Goal: Use online tool/utility: Utilize a website feature to perform a specific function

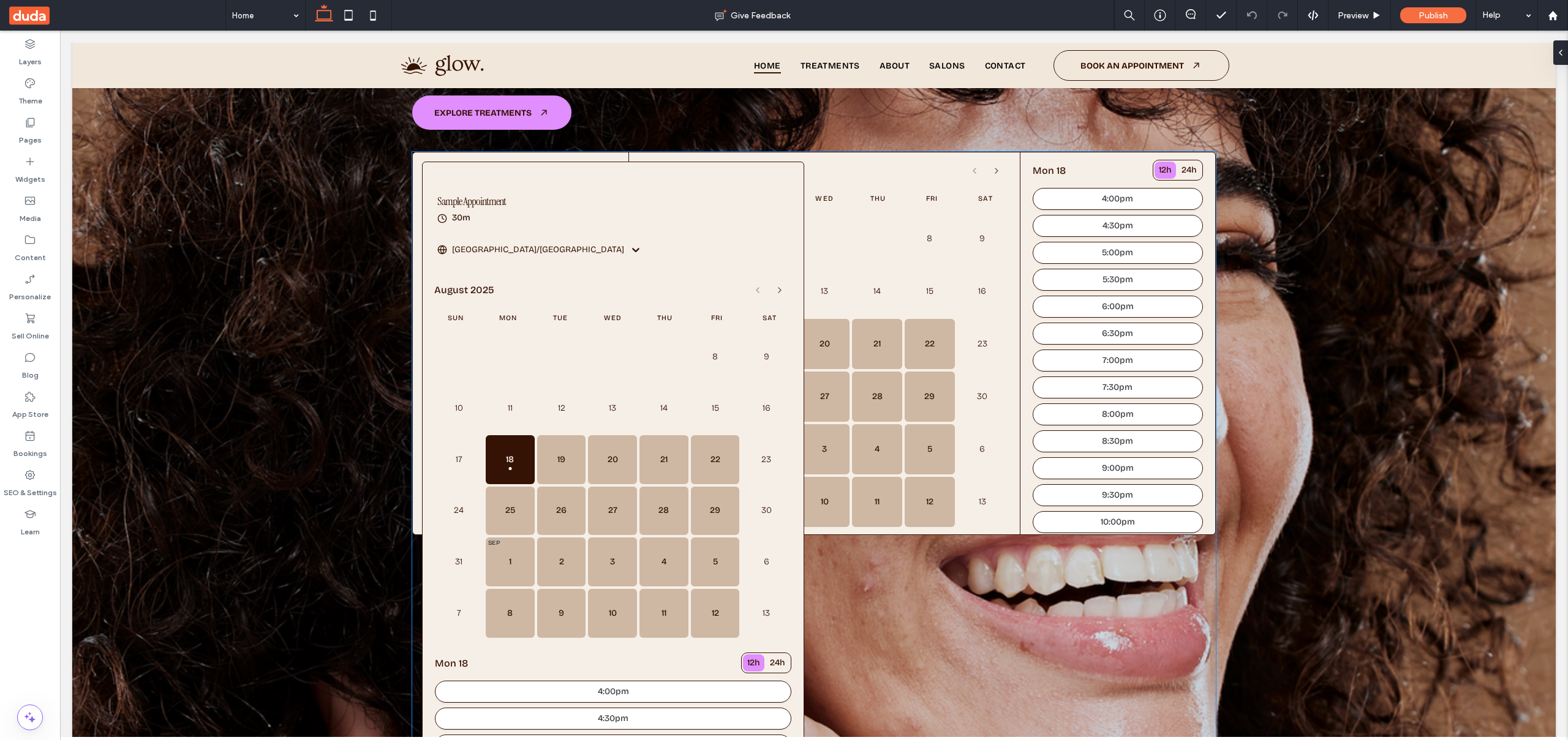
scroll to position [296, 0]
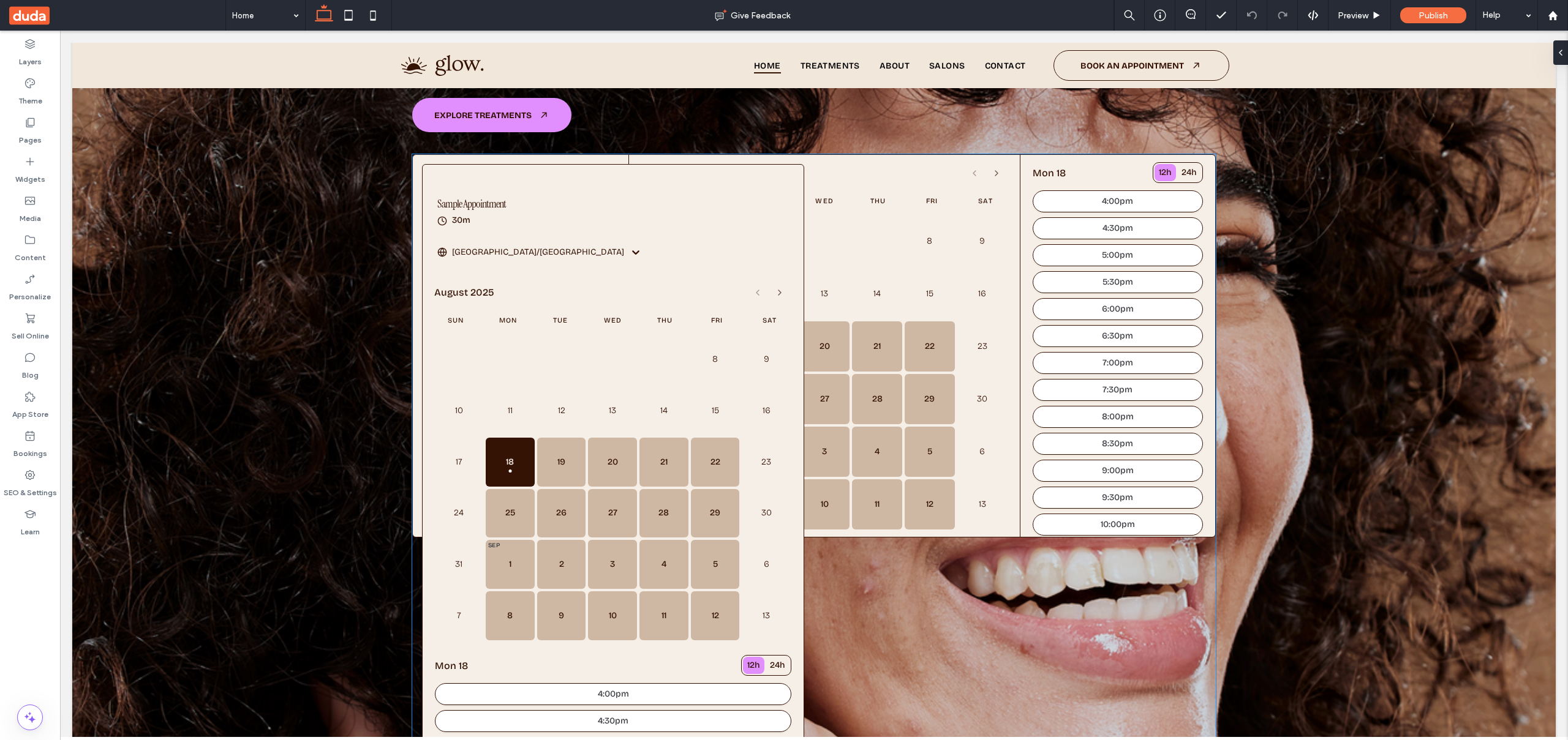
click at [836, 169] on div "[DATE]" at bounding box center [824, 173] width 365 height 22
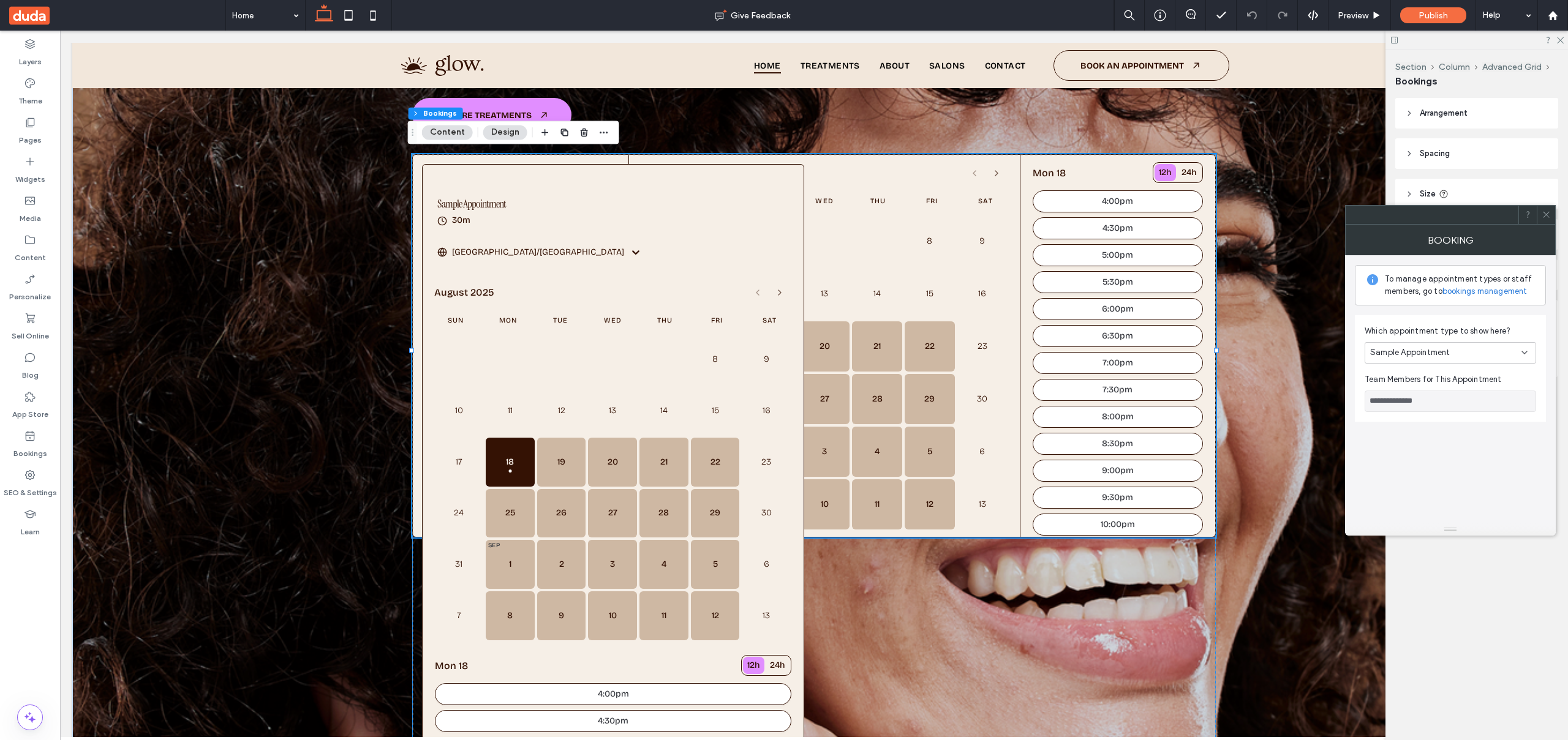
click at [836, 169] on div "[DATE]" at bounding box center [824, 173] width 365 height 22
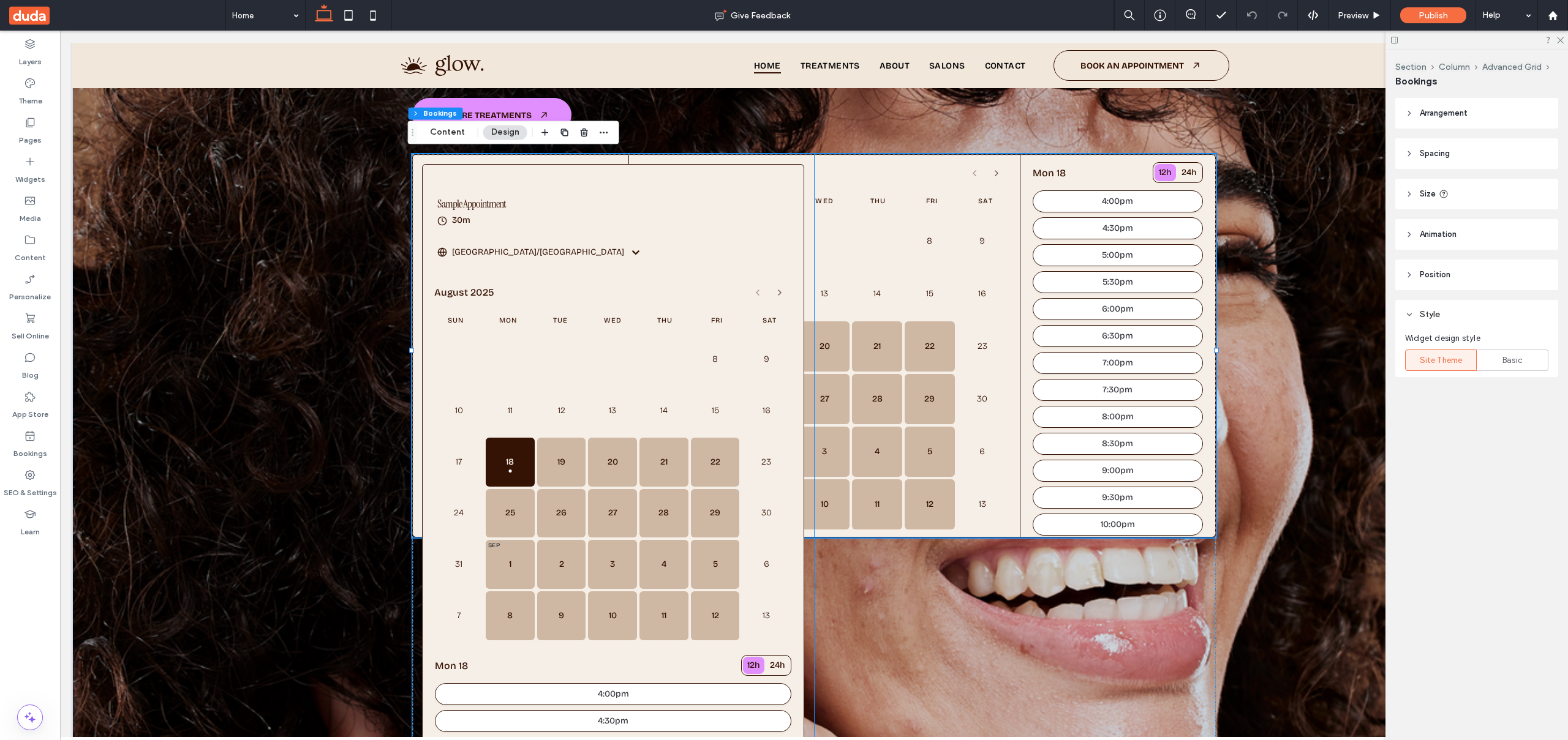
click at [713, 188] on div at bounding box center [613, 186] width 352 height 14
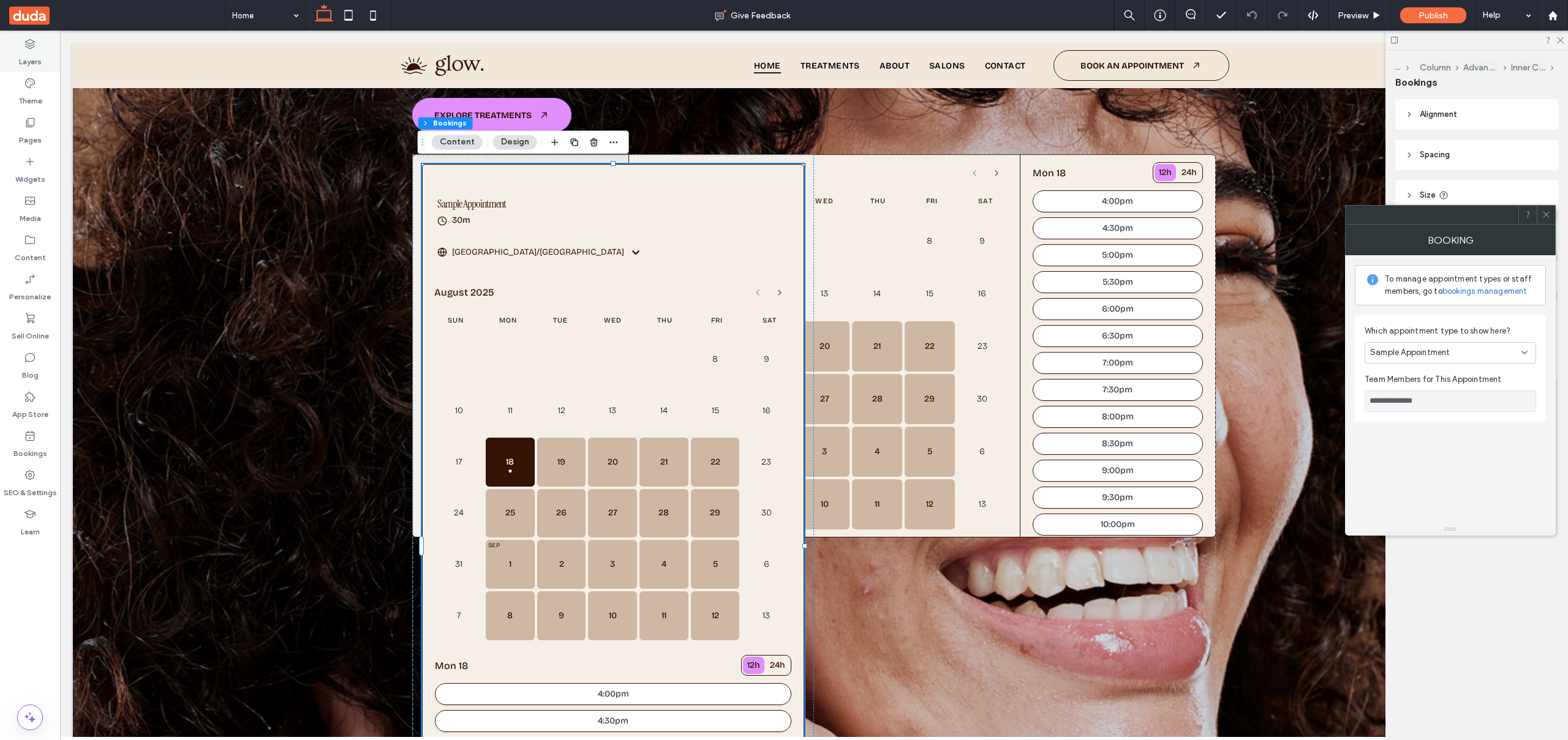
click at [34, 62] on label "Layers" at bounding box center [30, 58] width 23 height 17
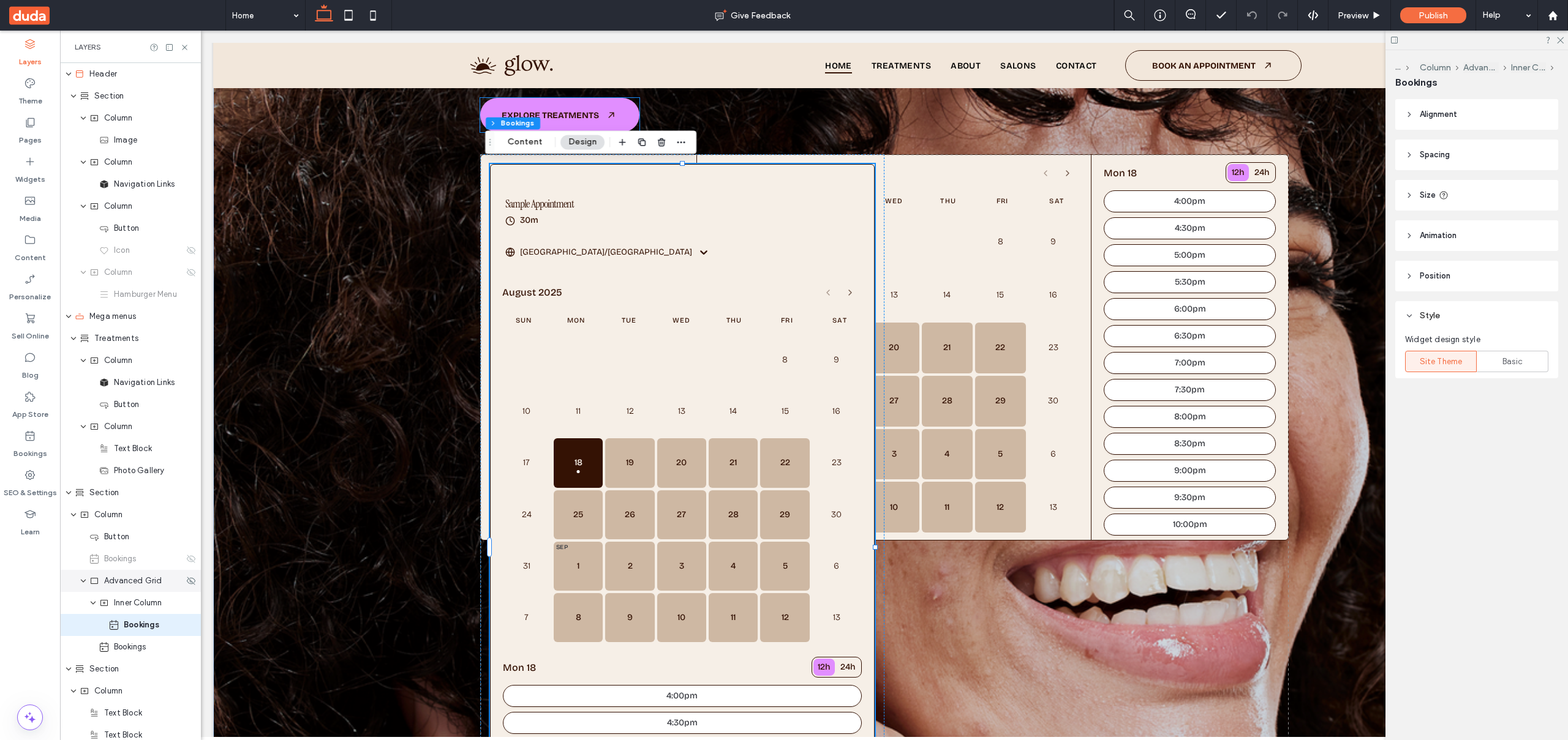
scroll to position [223, 0]
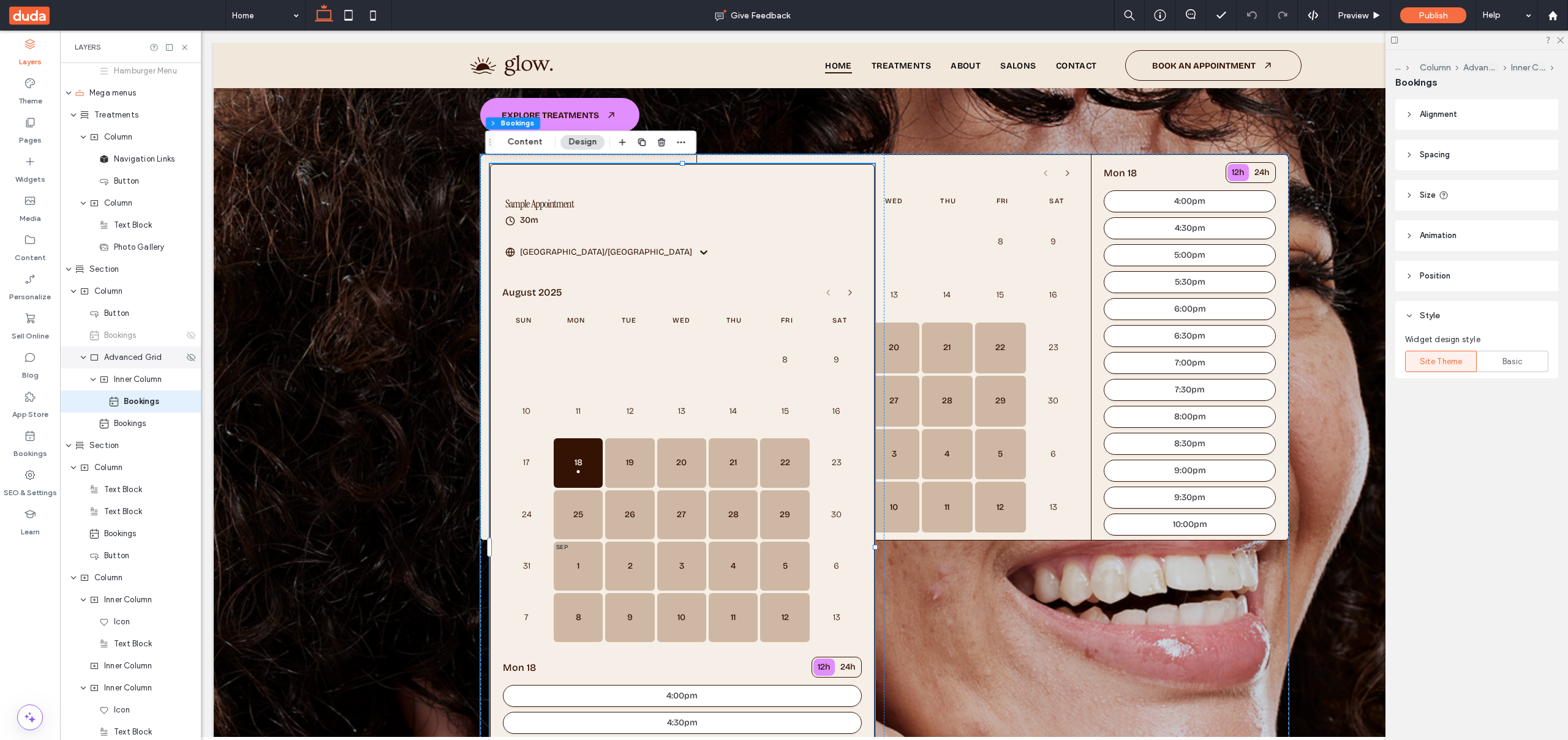
click at [143, 361] on span "Advanced Grid" at bounding box center [133, 358] width 58 height 13
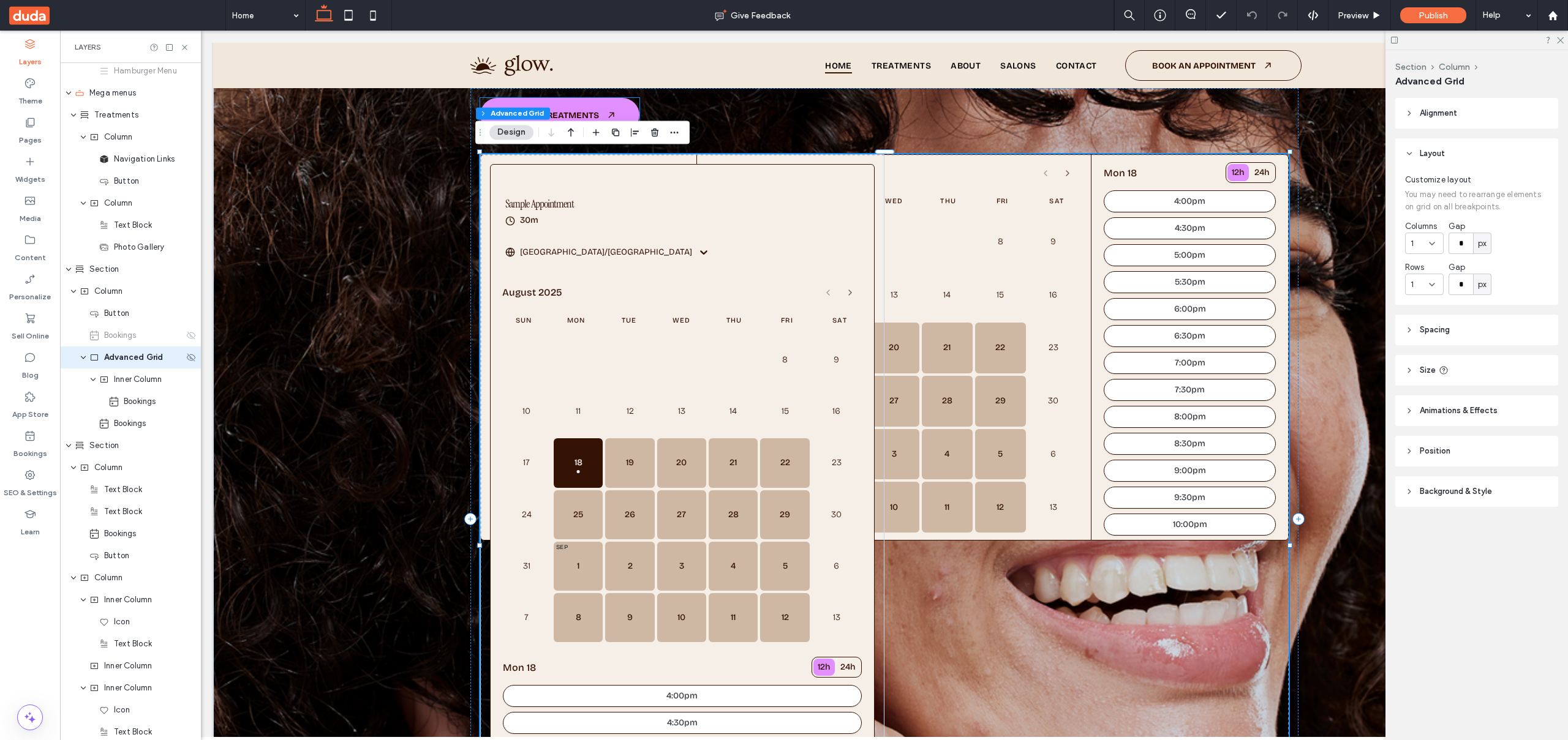
scroll to position [180, 0]
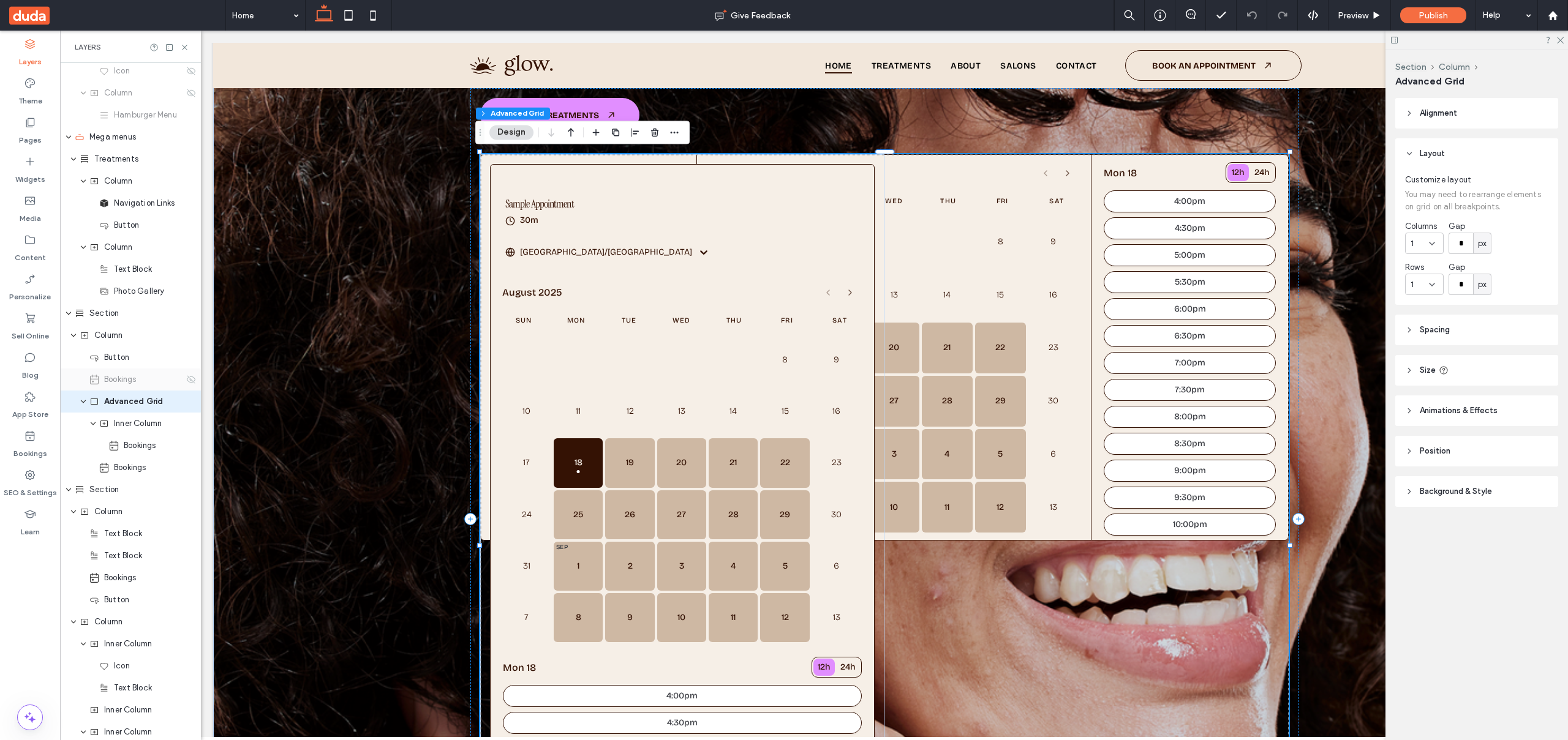
click at [136, 385] on span "Bookings" at bounding box center [121, 380] width 33 height 13
click at [187, 380] on icon at bounding box center [192, 380] width 10 height 10
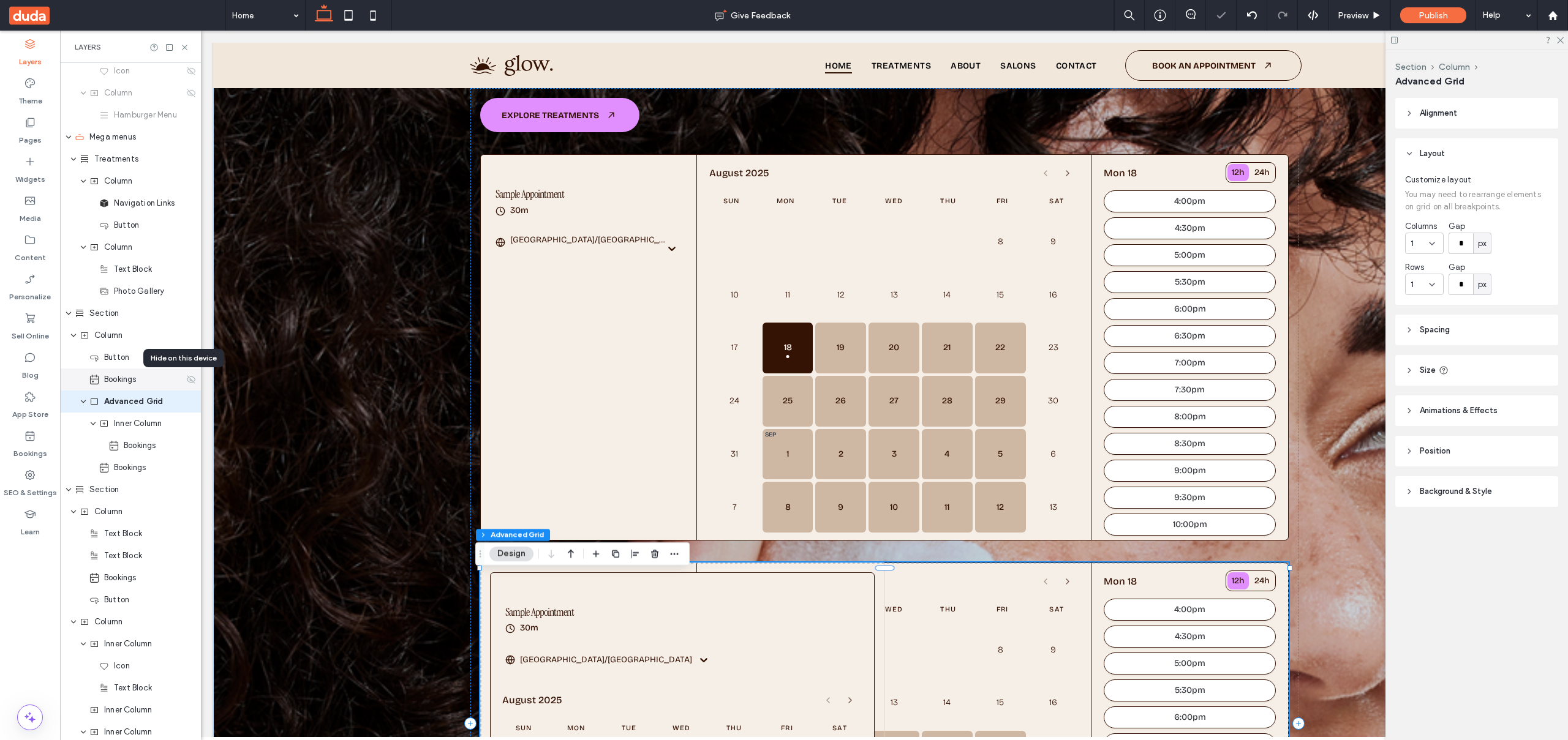
click at [187, 380] on icon at bounding box center [192, 380] width 10 height 10
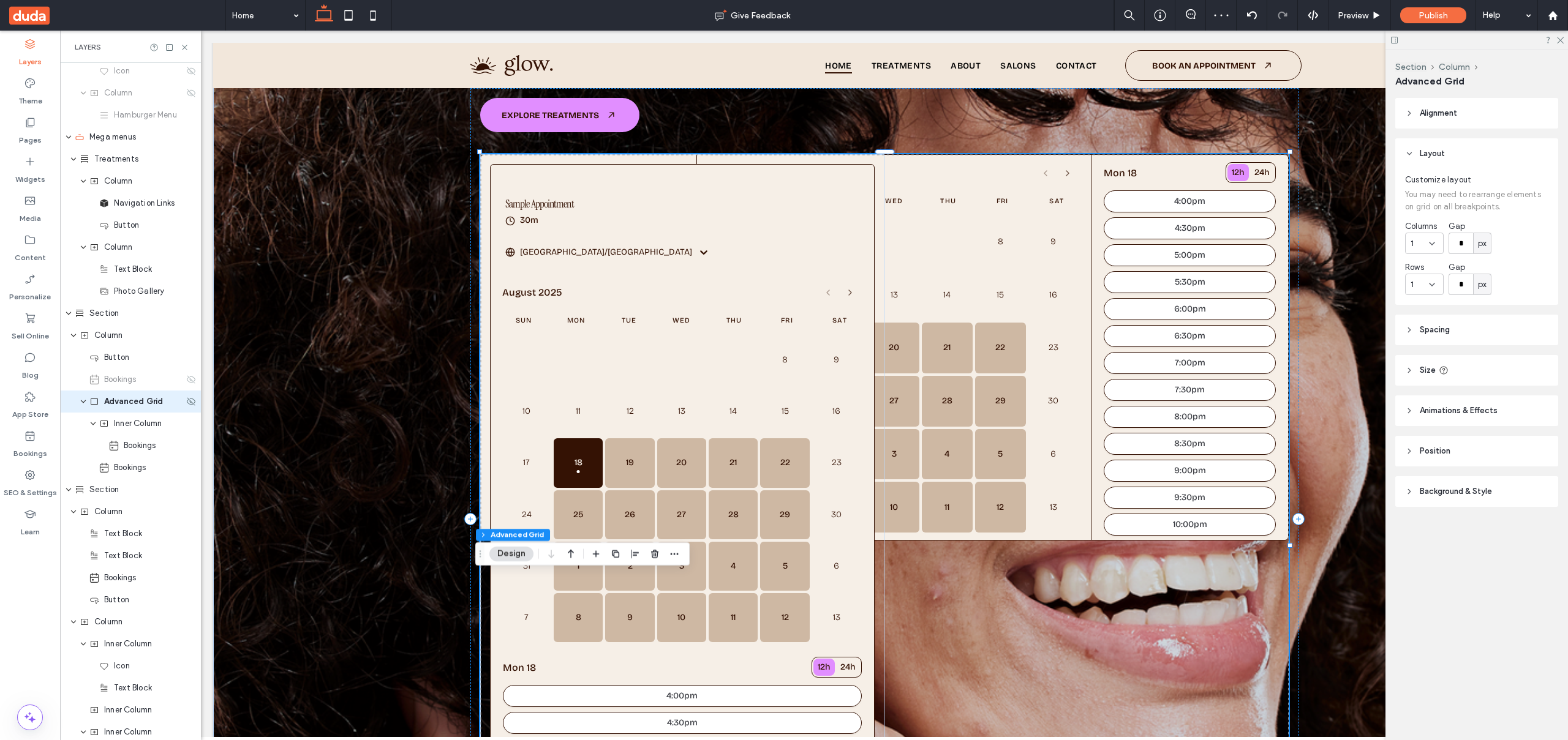
click at [130, 409] on div "Advanced Grid" at bounding box center [131, 401] width 141 height 22
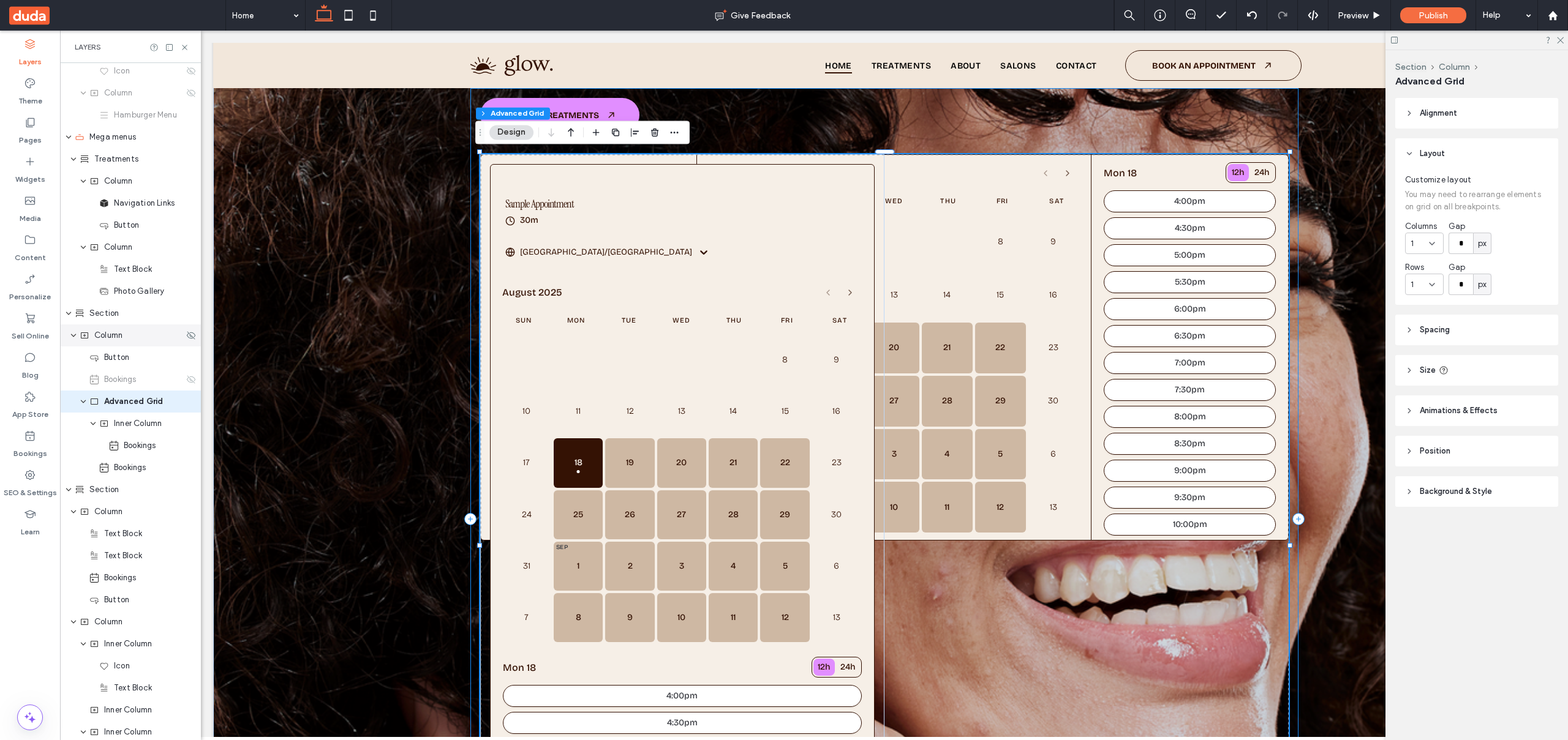
click at [128, 341] on div "Column" at bounding box center [132, 336] width 104 height 13
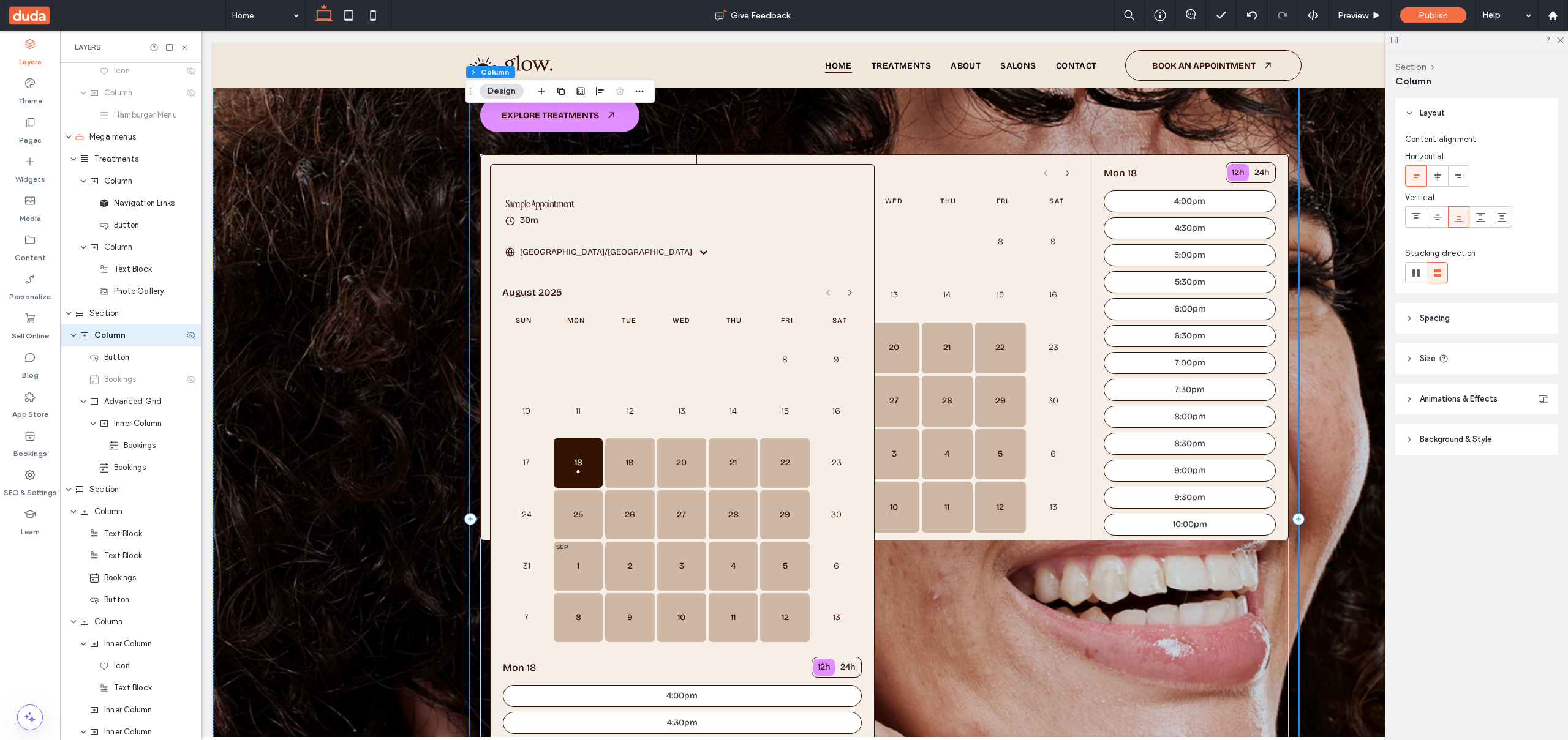
scroll to position [113, 0]
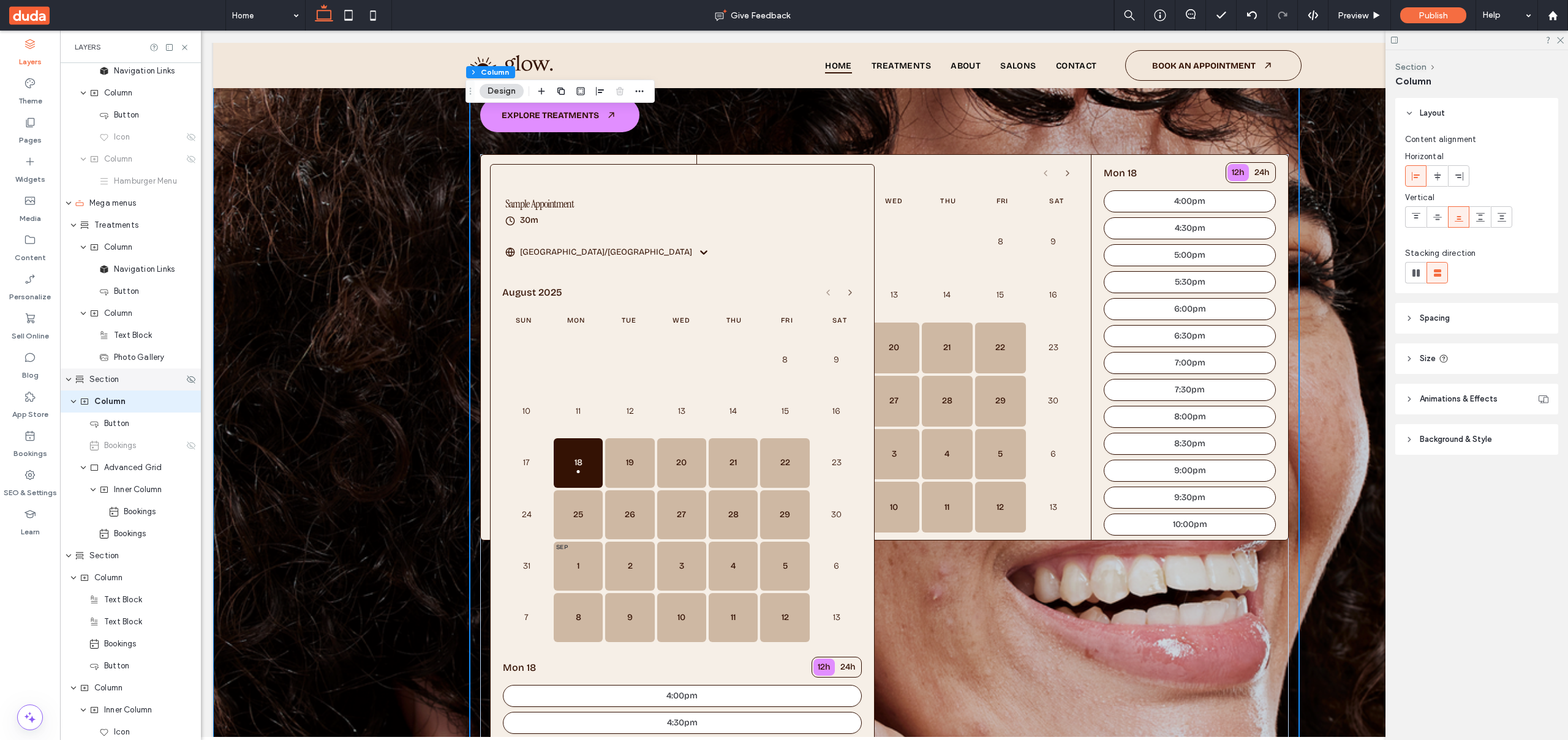
click at [131, 385] on div "Section" at bounding box center [131, 379] width 141 height 22
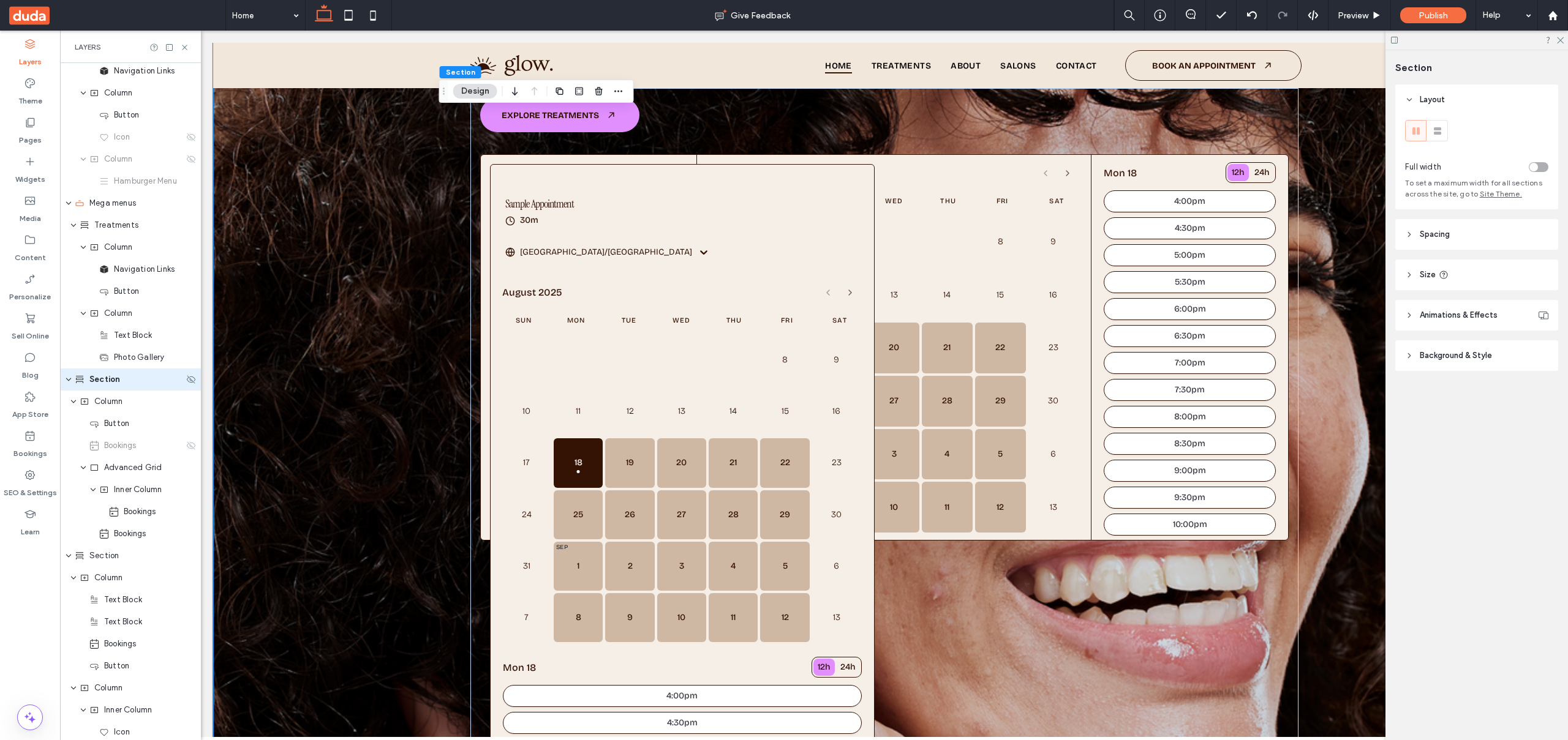
scroll to position [91, 0]
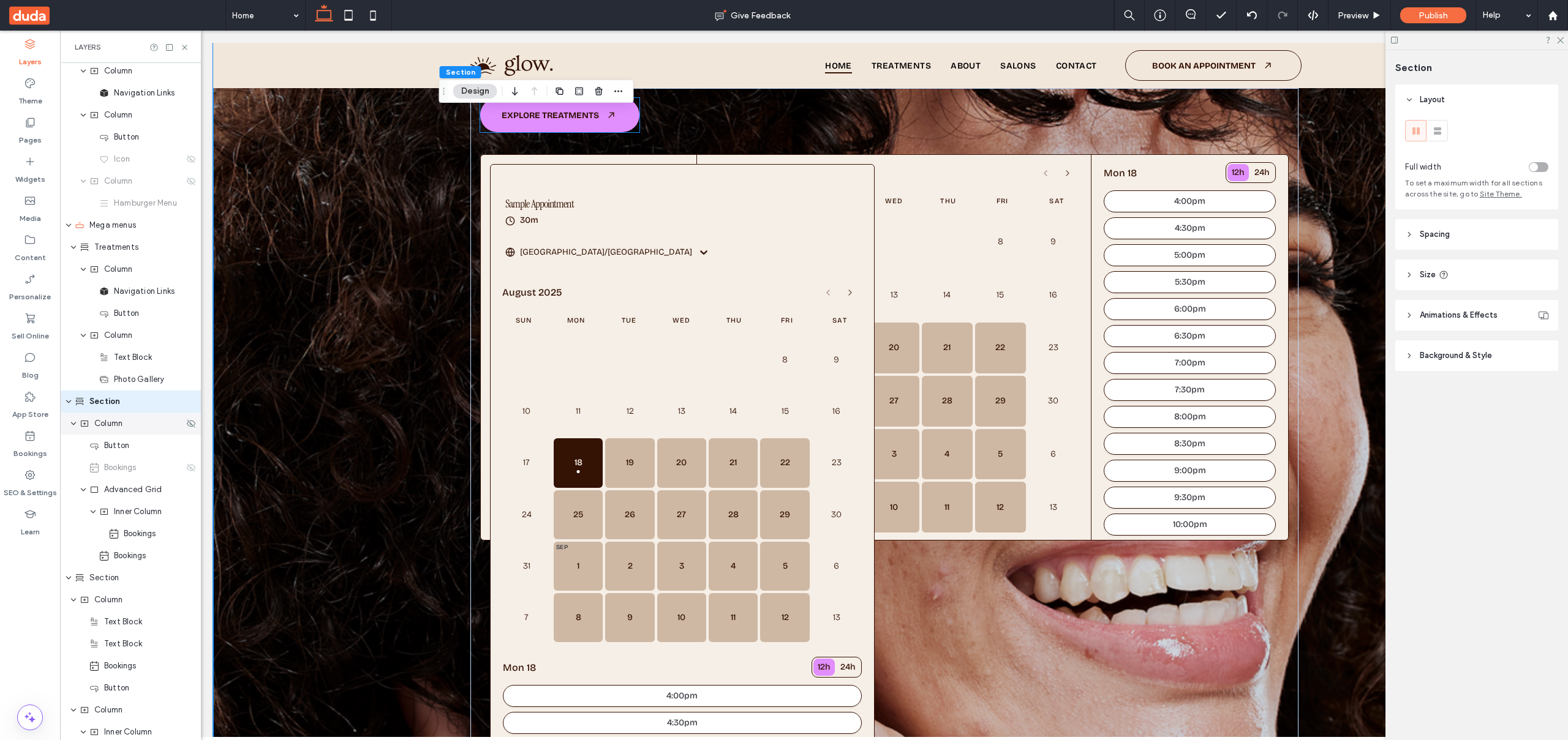
click at [131, 432] on div "Column" at bounding box center [131, 423] width 141 height 22
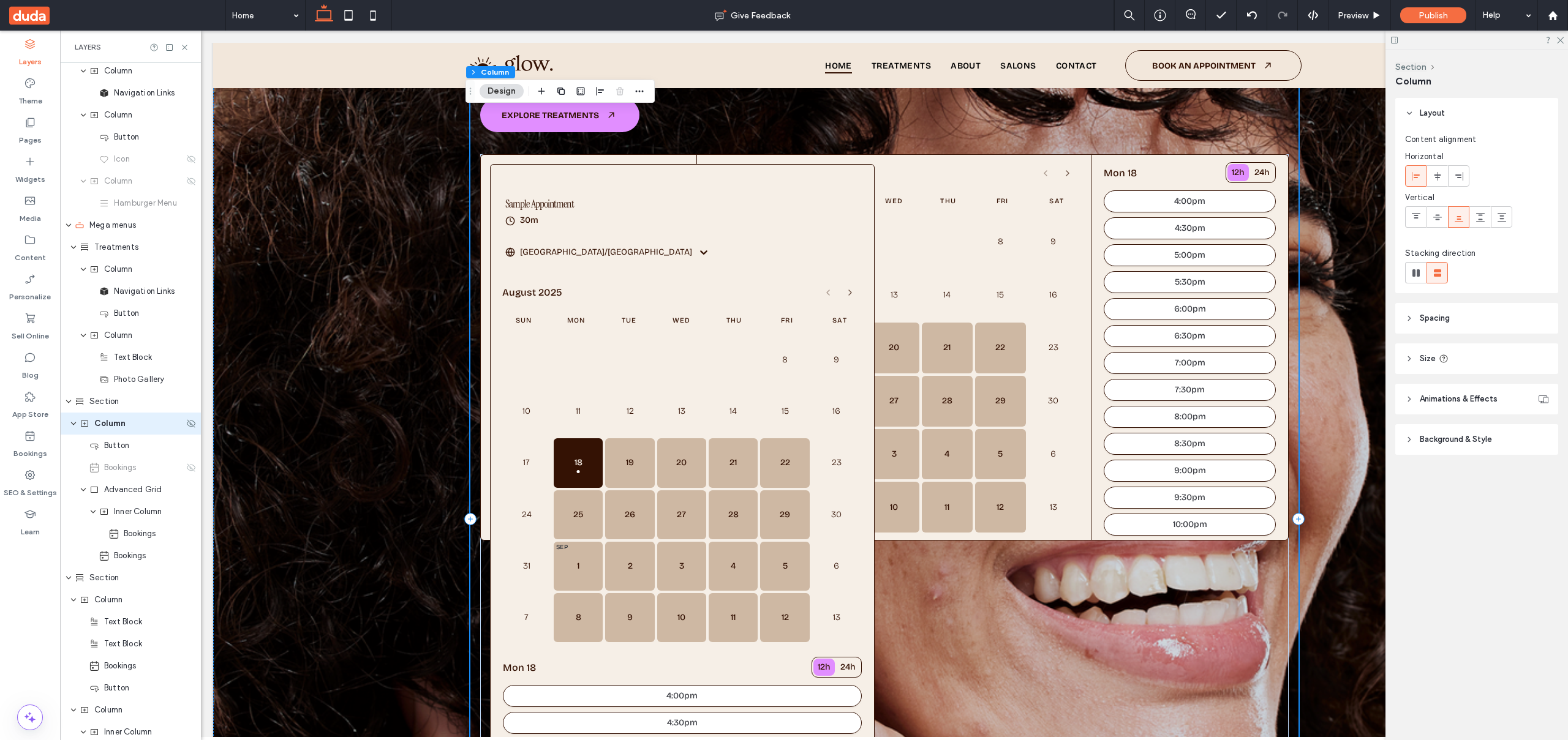
scroll to position [113, 0]
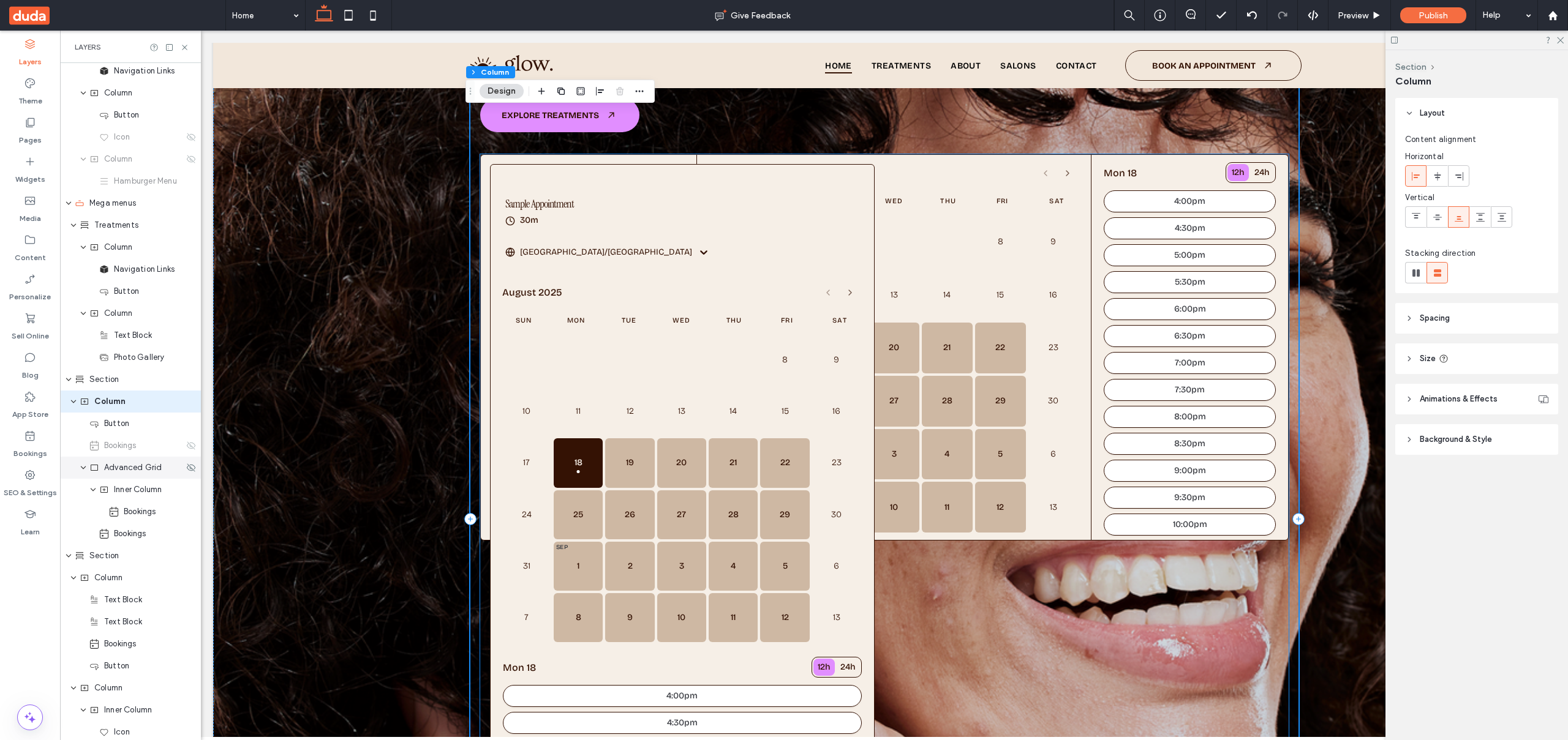
click at [131, 471] on span "Advanced Grid" at bounding box center [133, 468] width 58 height 13
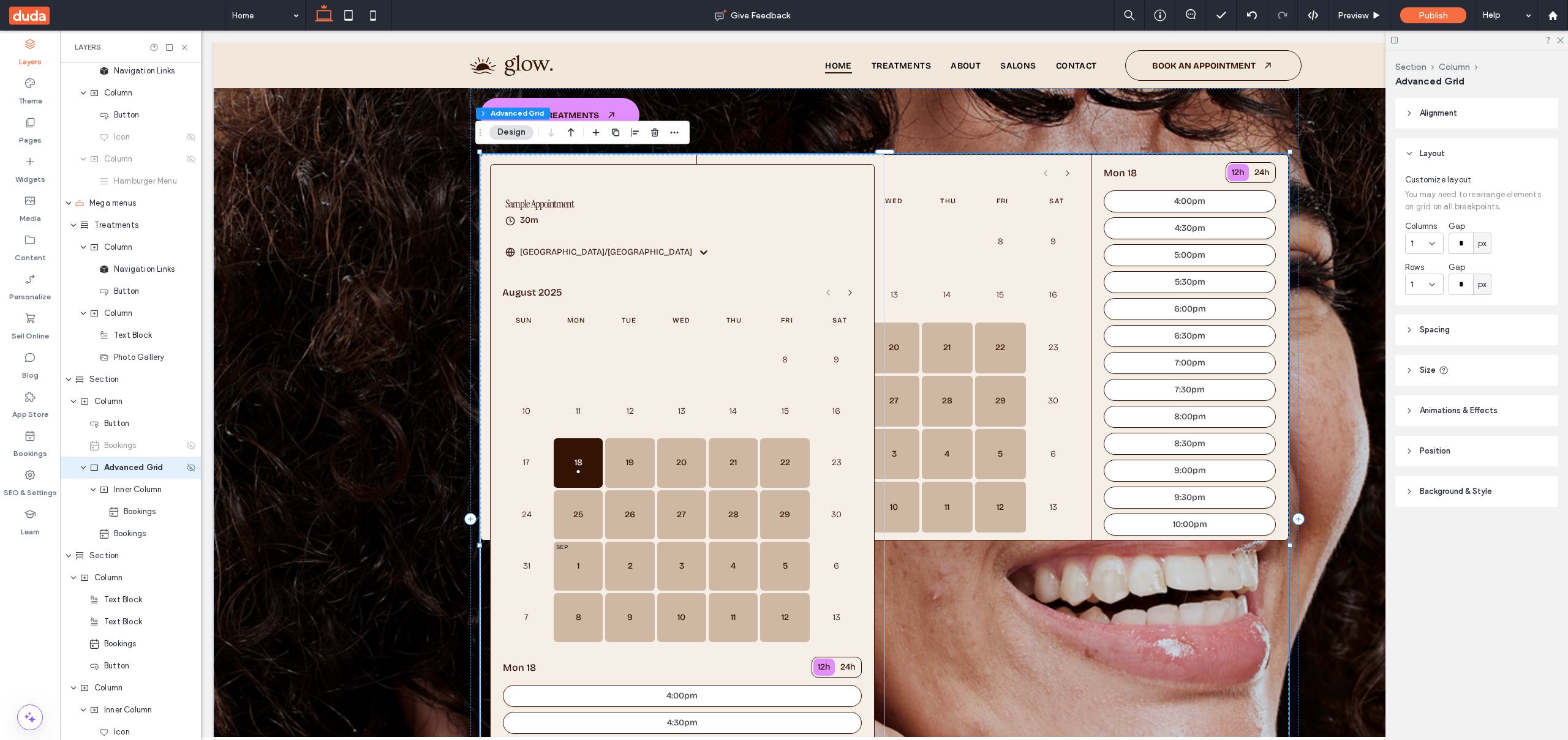
scroll to position [180, 0]
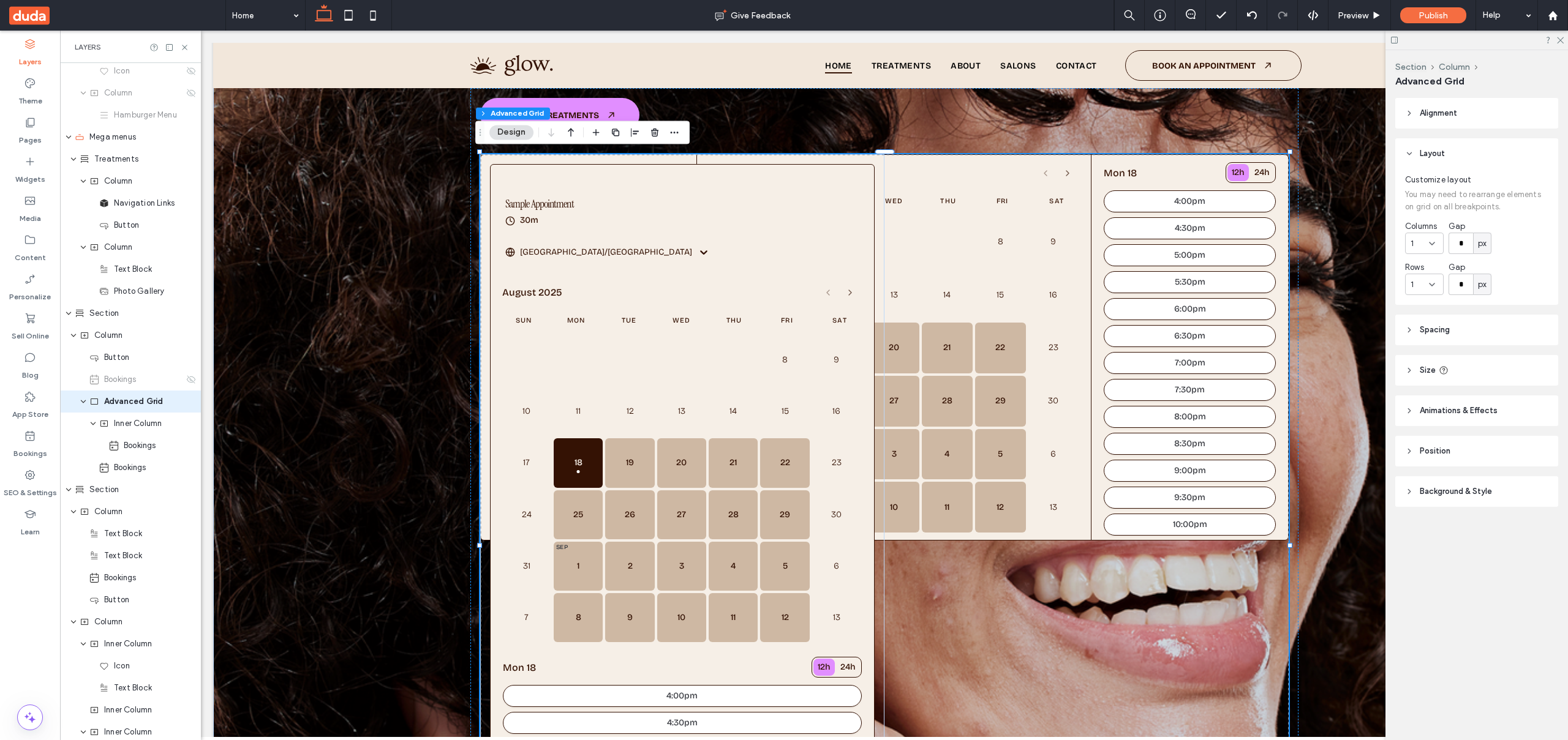
click at [1433, 247] on icon at bounding box center [1432, 244] width 10 height 10
click at [1419, 286] on div "2" at bounding box center [1424, 286] width 37 height 21
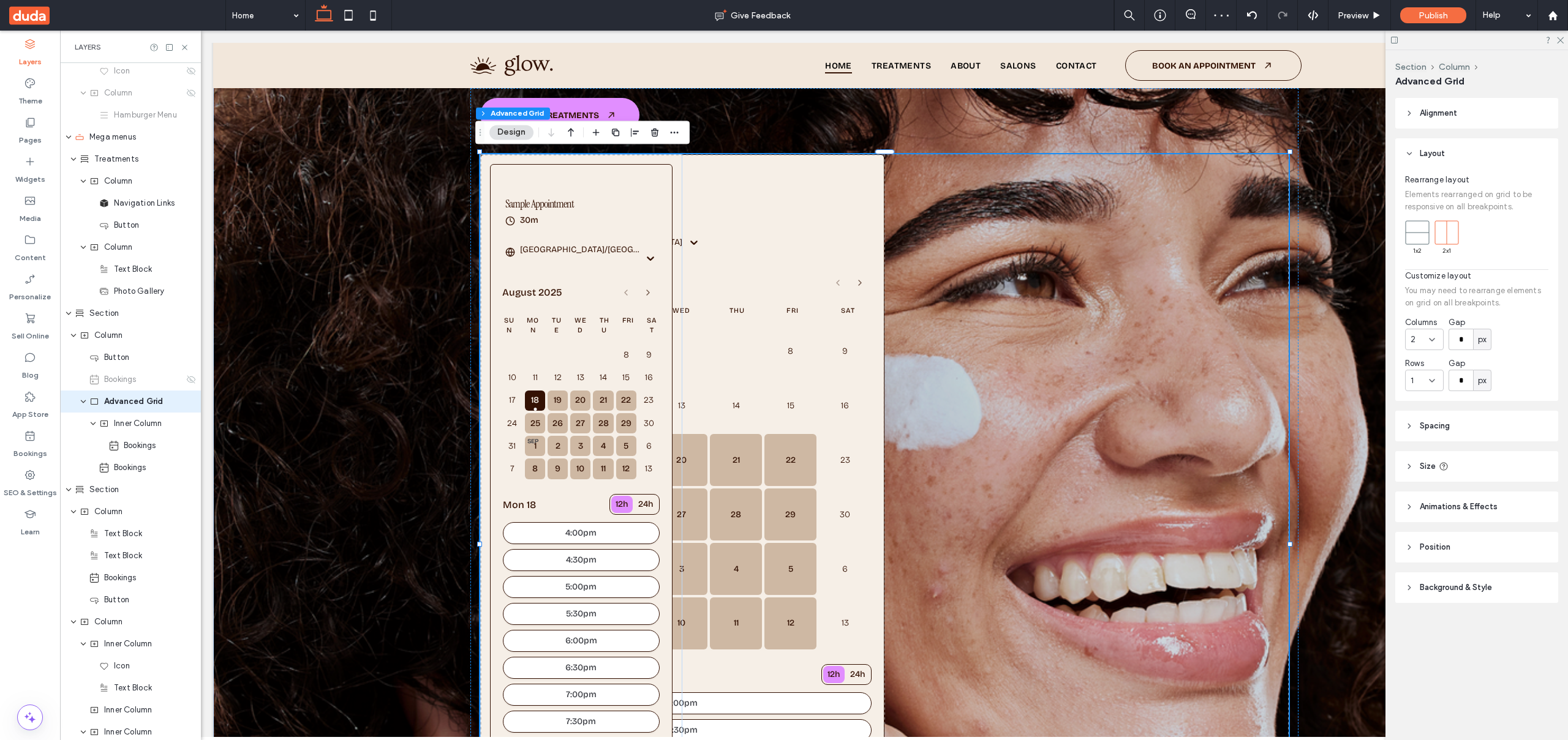
click at [1435, 340] on icon at bounding box center [1432, 340] width 10 height 10
click at [1424, 358] on div "1" at bounding box center [1424, 361] width 37 height 21
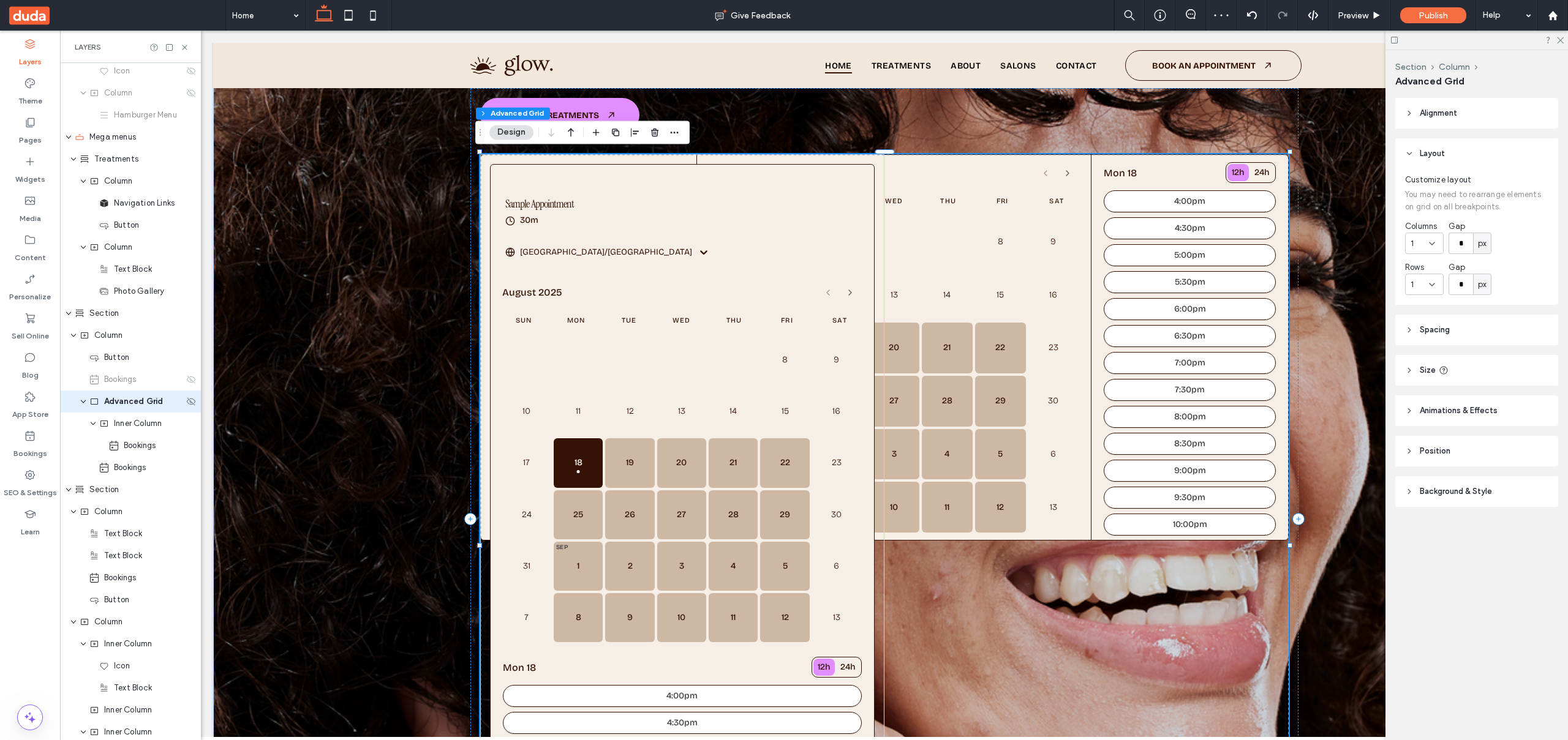
click at [127, 406] on span "Advanced Grid" at bounding box center [134, 402] width 60 height 13
click at [94, 429] on span "expand Inner Column" at bounding box center [93, 423] width 8 height 22
click at [94, 424] on use "expand Inner Column" at bounding box center [93, 424] width 5 height 3
click at [92, 423] on icon "expand Inner Column" at bounding box center [93, 424] width 8 height 10
click at [134, 422] on span "Inner Column" at bounding box center [138, 424] width 48 height 13
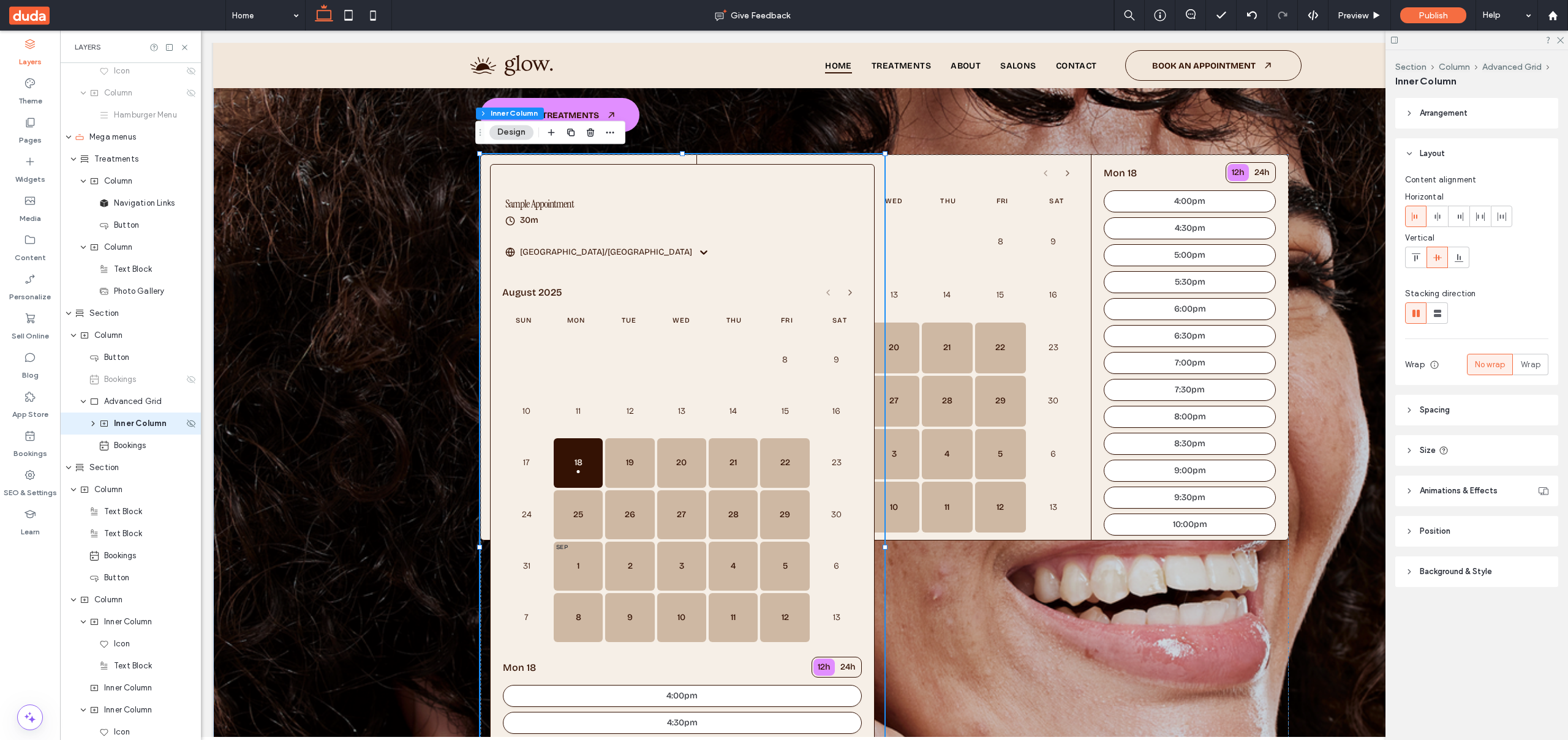
scroll to position [201, 0]
click at [93, 405] on div "Inner Column" at bounding box center [131, 401] width 141 height 22
click at [93, 401] on use "expand Inner Column" at bounding box center [93, 402] width 3 height 5
click at [132, 429] on span "Bookings" at bounding box center [140, 424] width 33 height 13
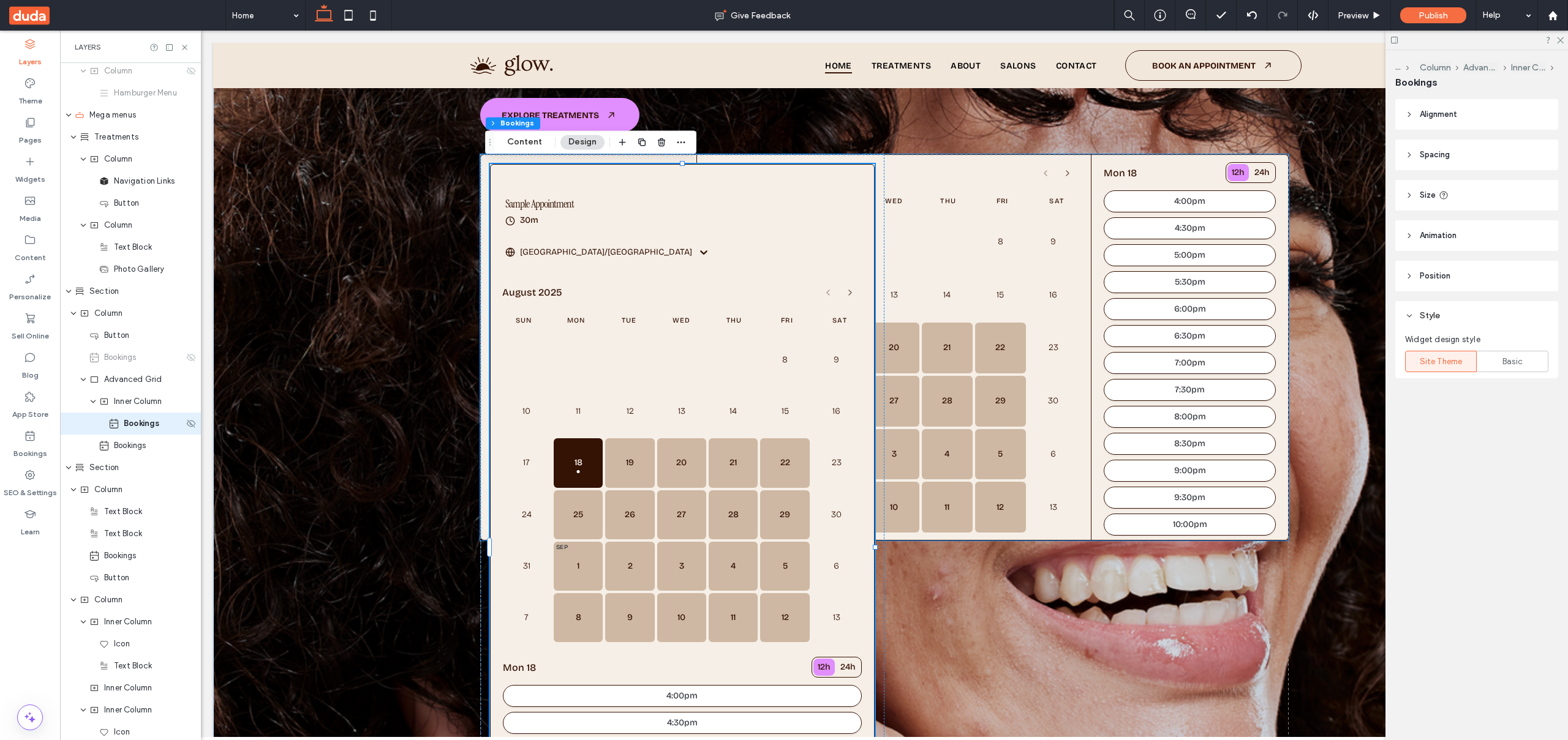
scroll to position [223, 0]
click at [129, 424] on span "Bookings" at bounding box center [130, 424] width 33 height 13
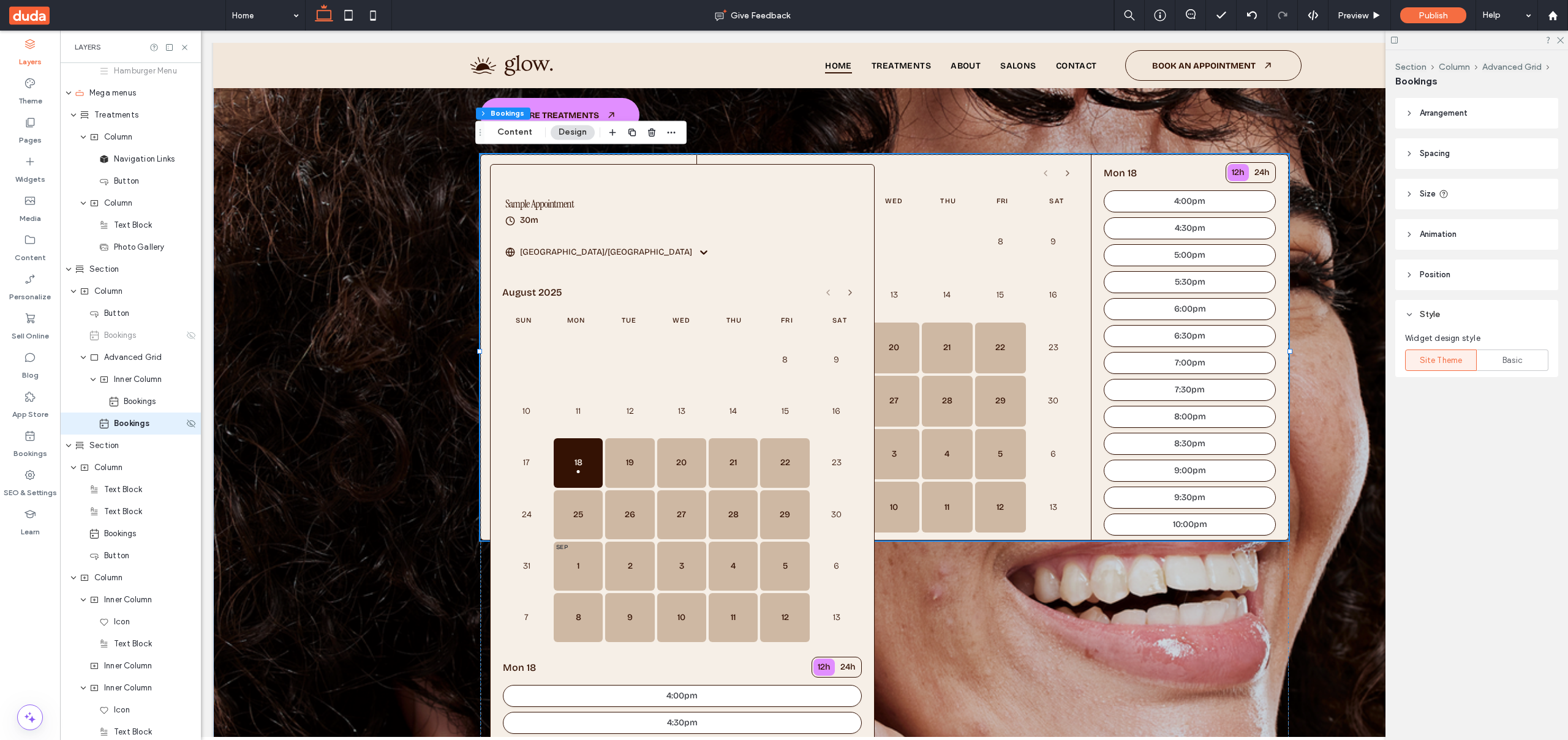
scroll to position [245, 0]
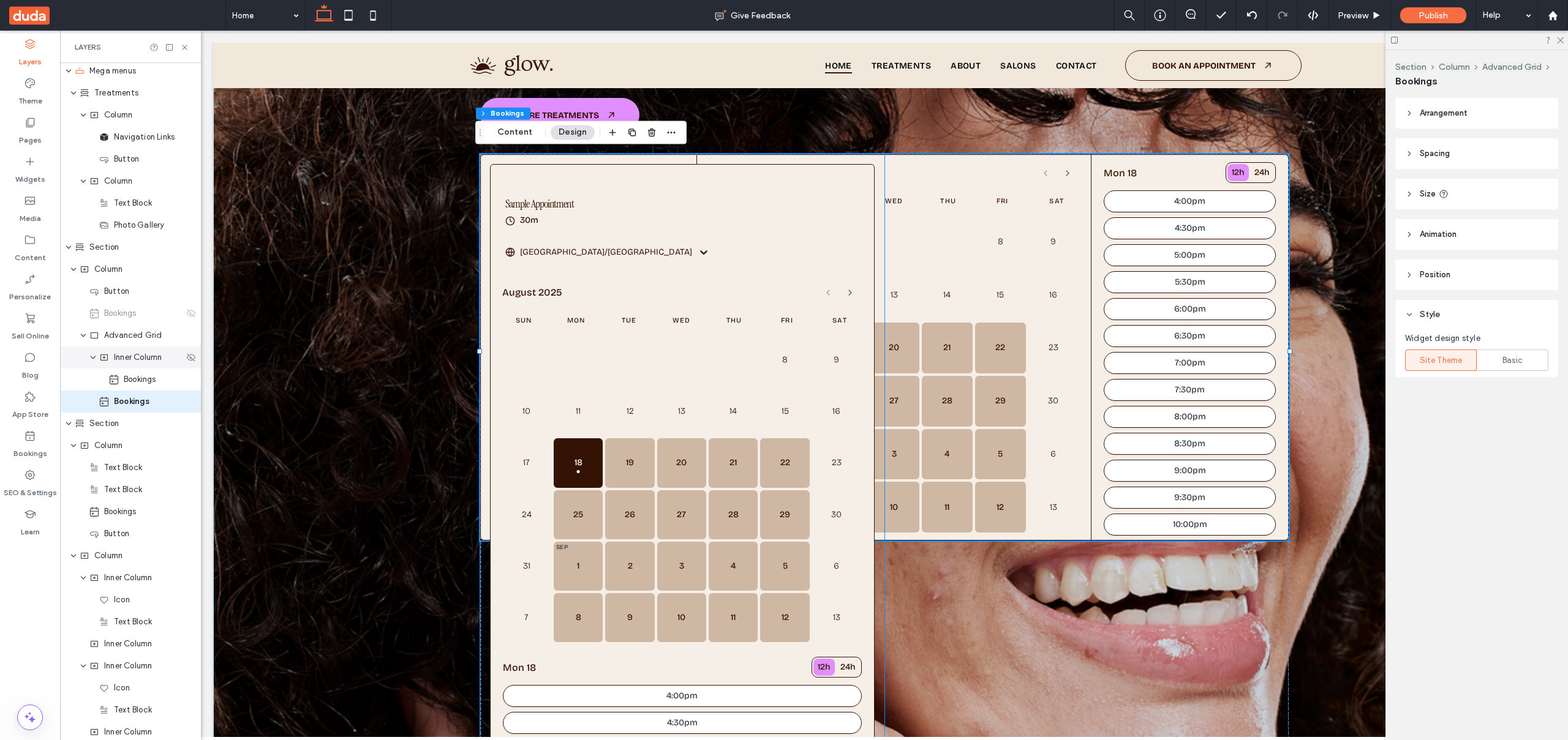
click at [126, 358] on span "Inner Column" at bounding box center [138, 358] width 48 height 13
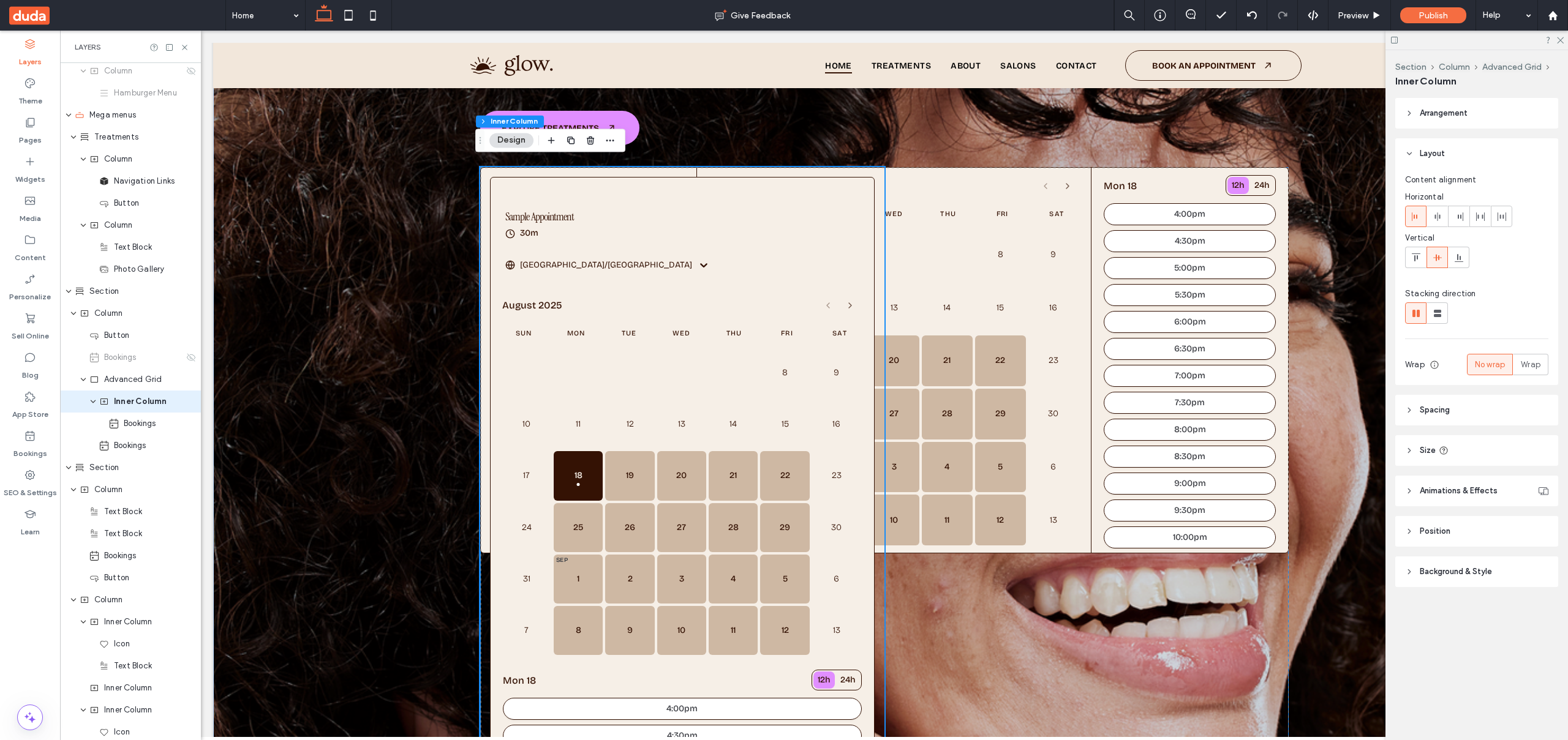
scroll to position [253, 0]
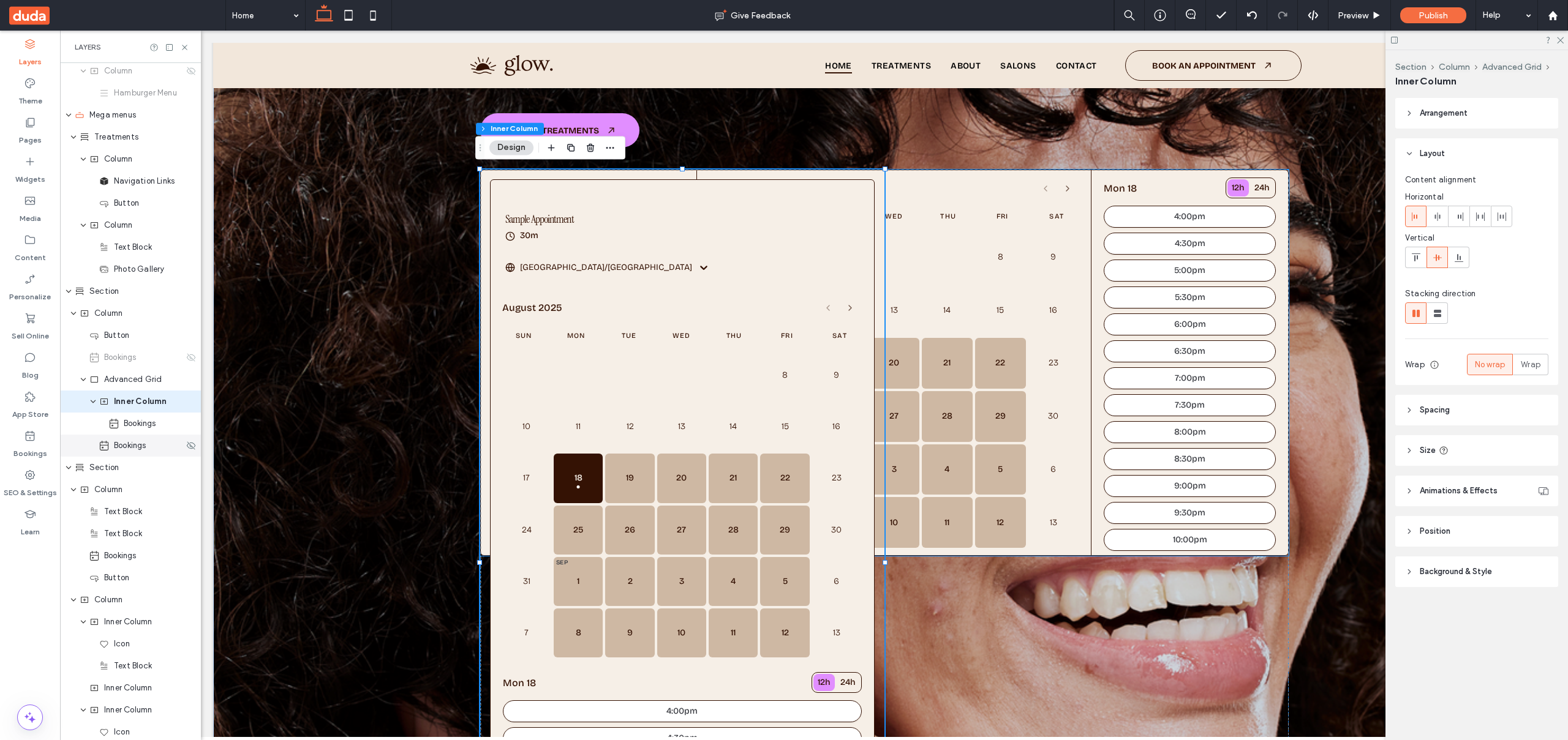
click at [114, 446] on span "Bookings" at bounding box center [130, 446] width 33 height 13
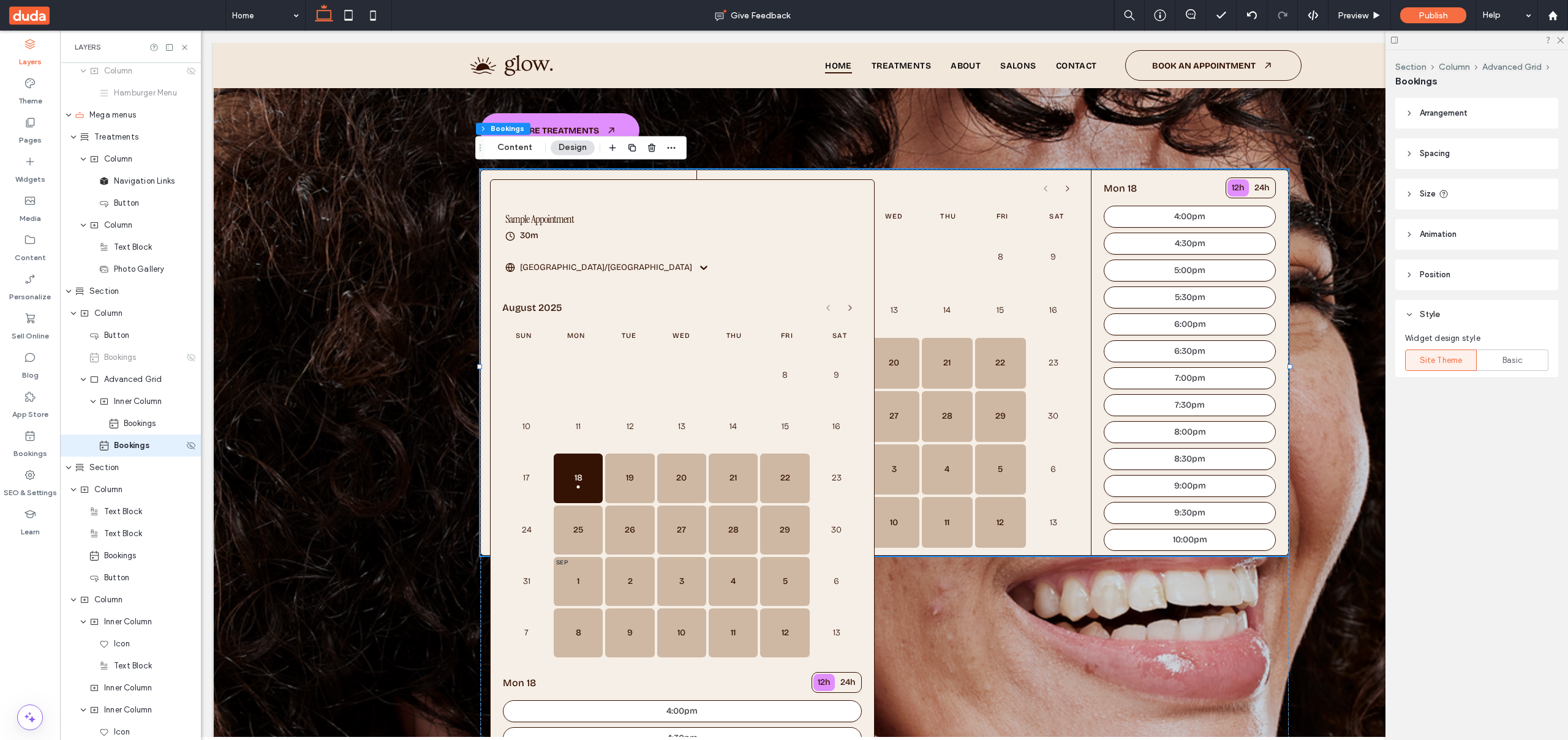
scroll to position [245, 0]
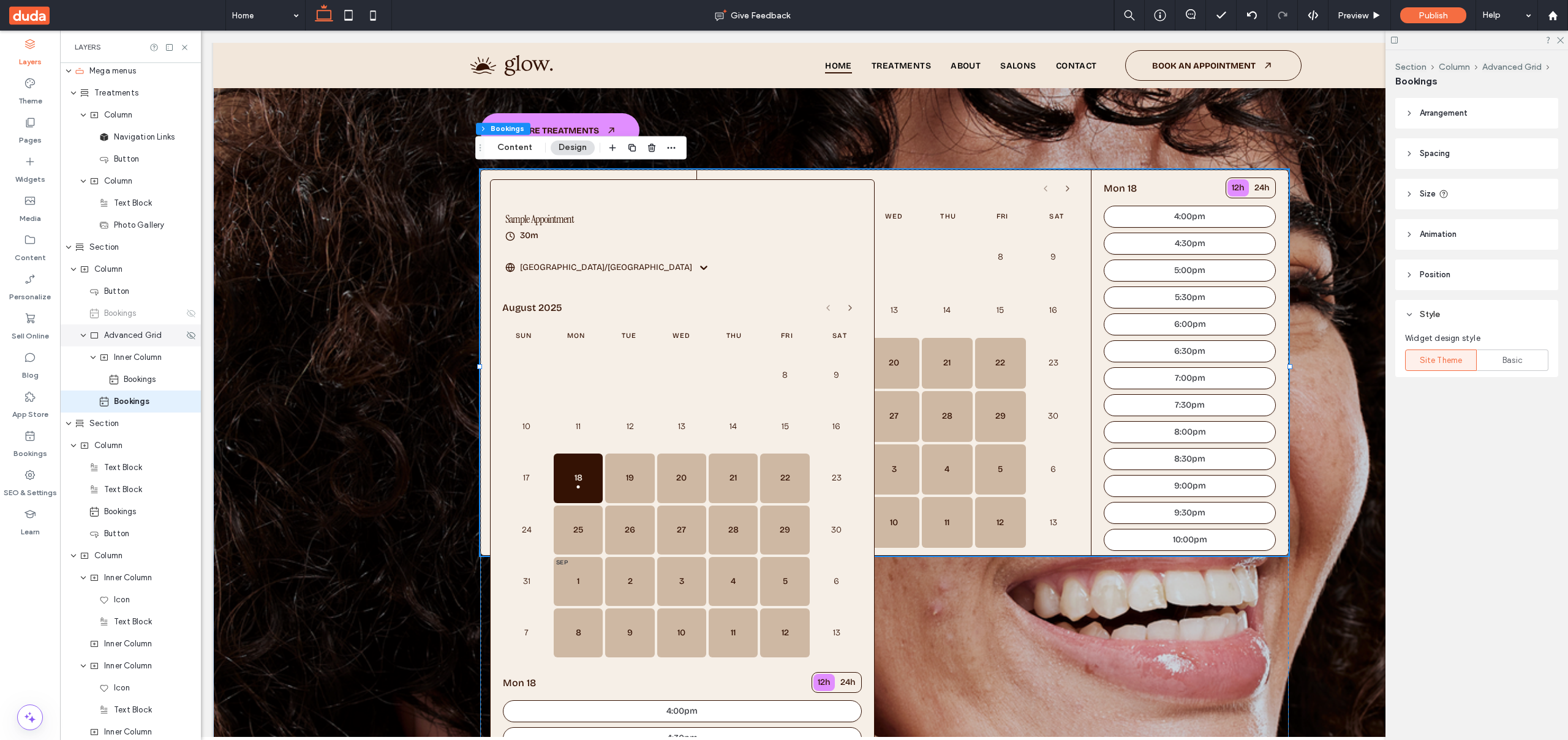
click at [139, 339] on span "Advanced Grid" at bounding box center [133, 336] width 58 height 13
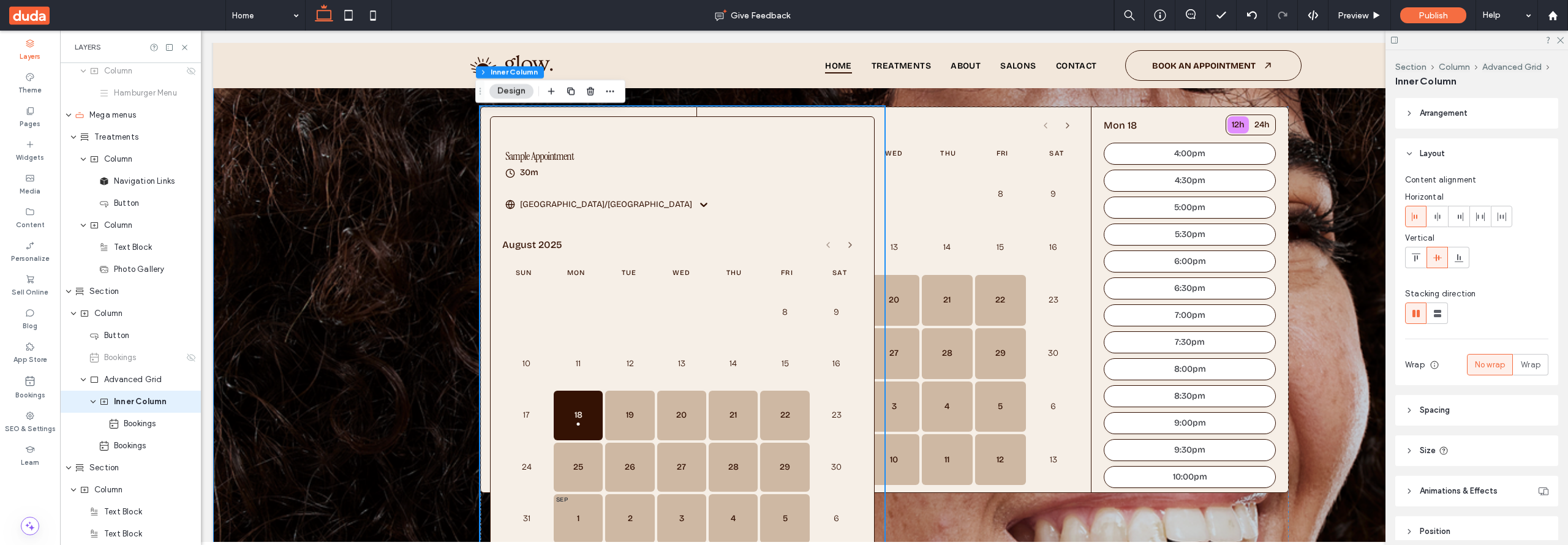
scroll to position [315, 0]
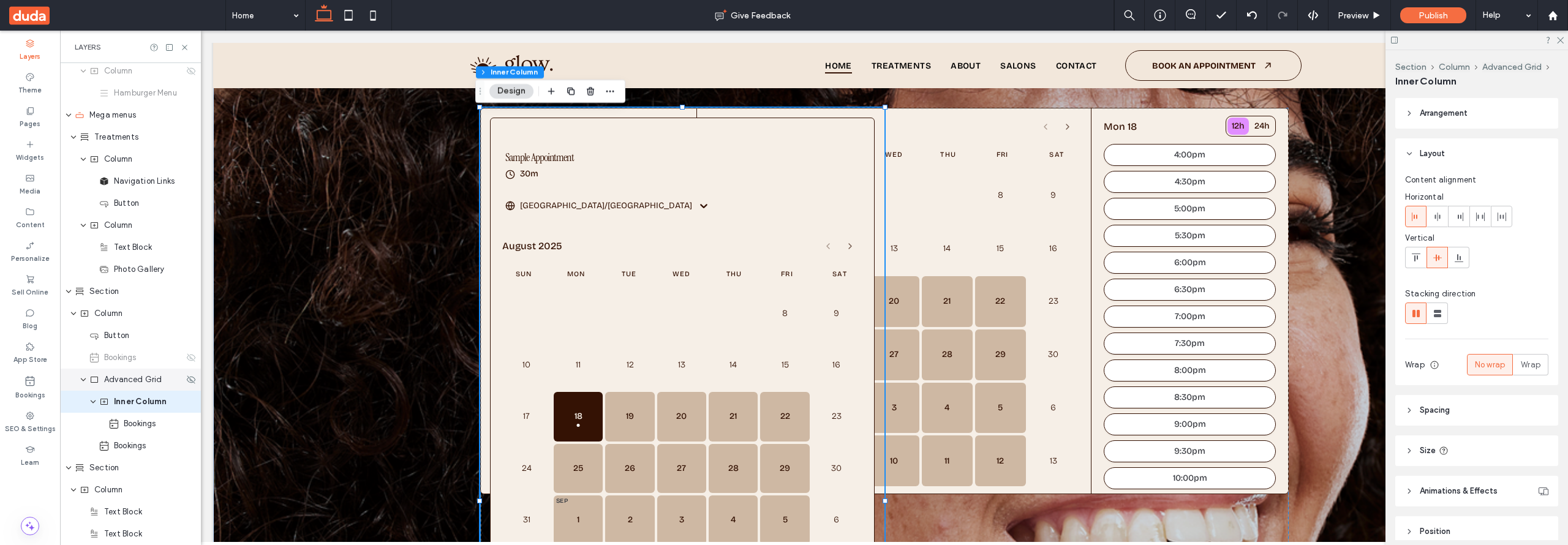
click at [121, 381] on span "Advanced Grid" at bounding box center [133, 380] width 58 height 13
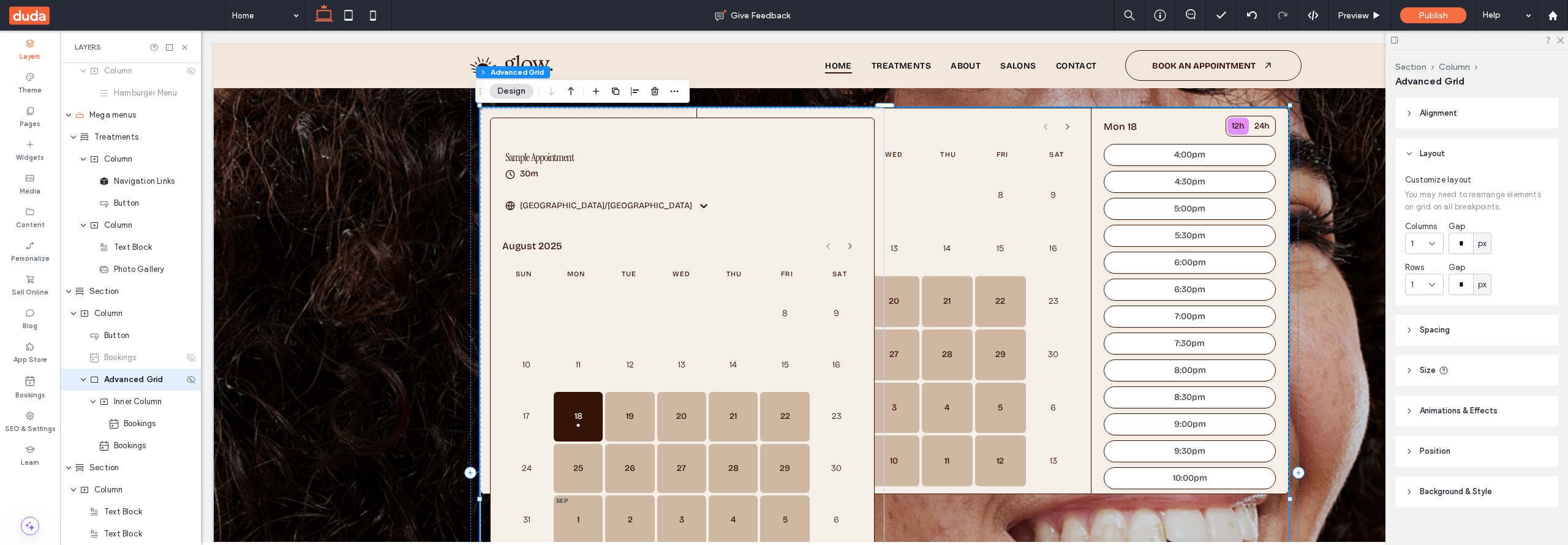
scroll to position [278, 0]
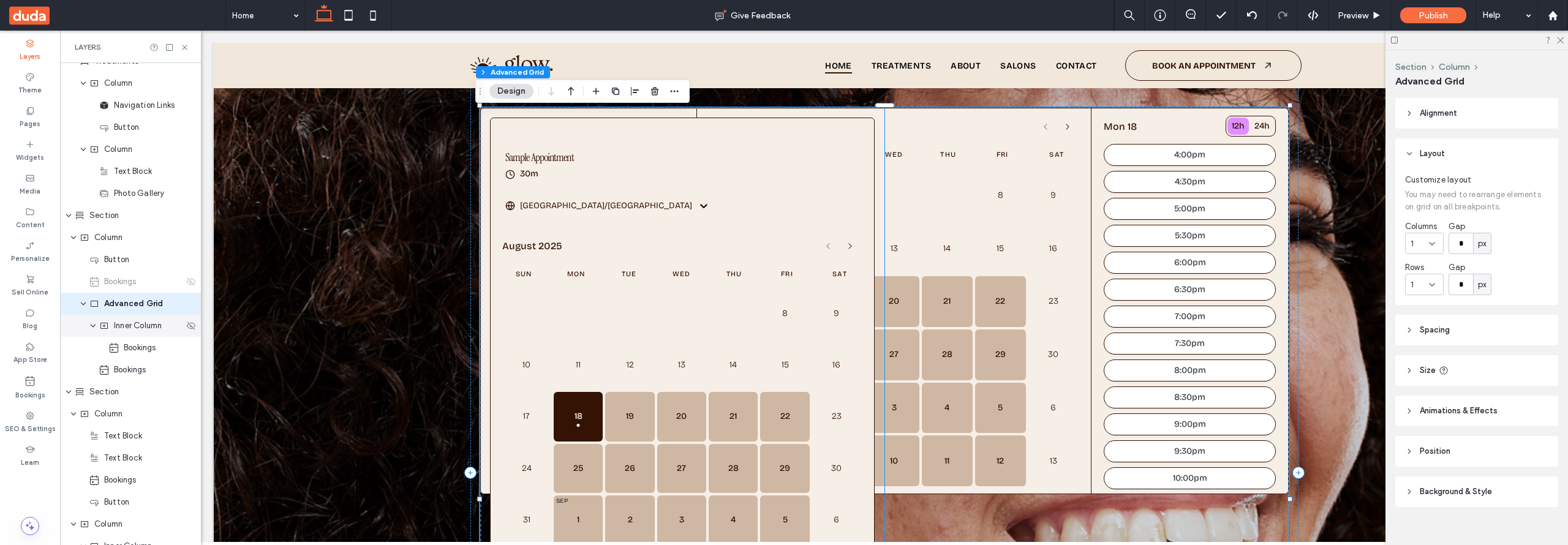
click at [142, 329] on span "Inner Column" at bounding box center [138, 326] width 48 height 13
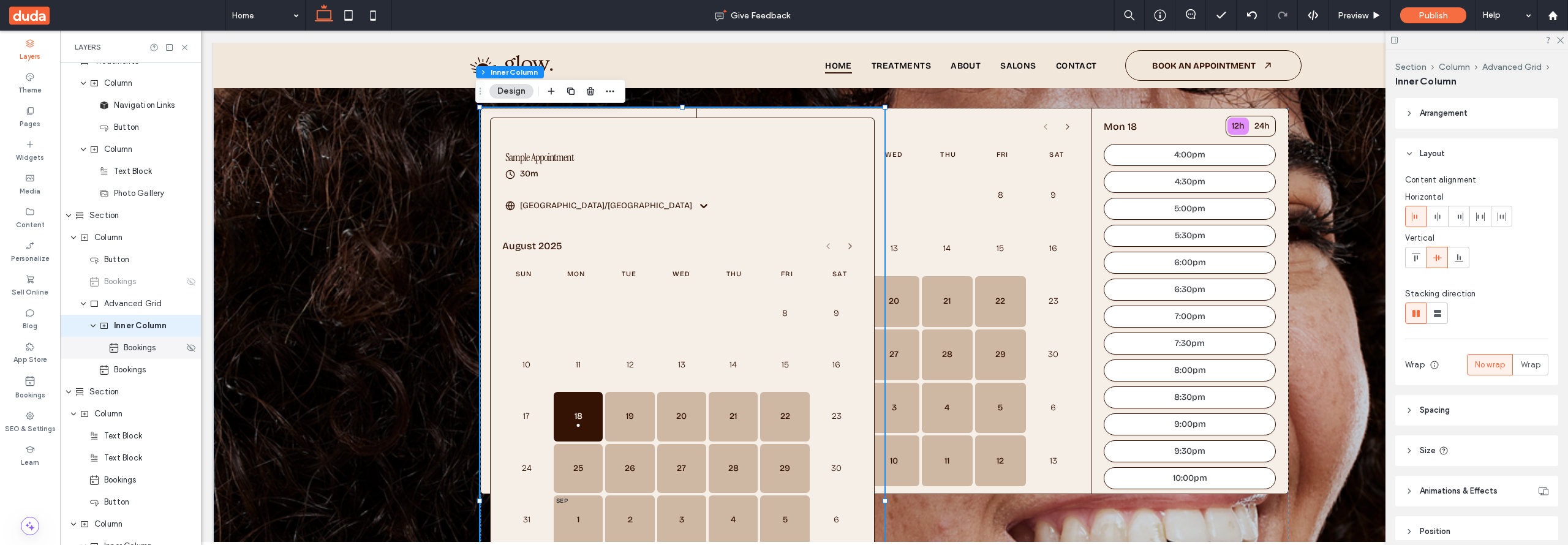
scroll to position [299, 0]
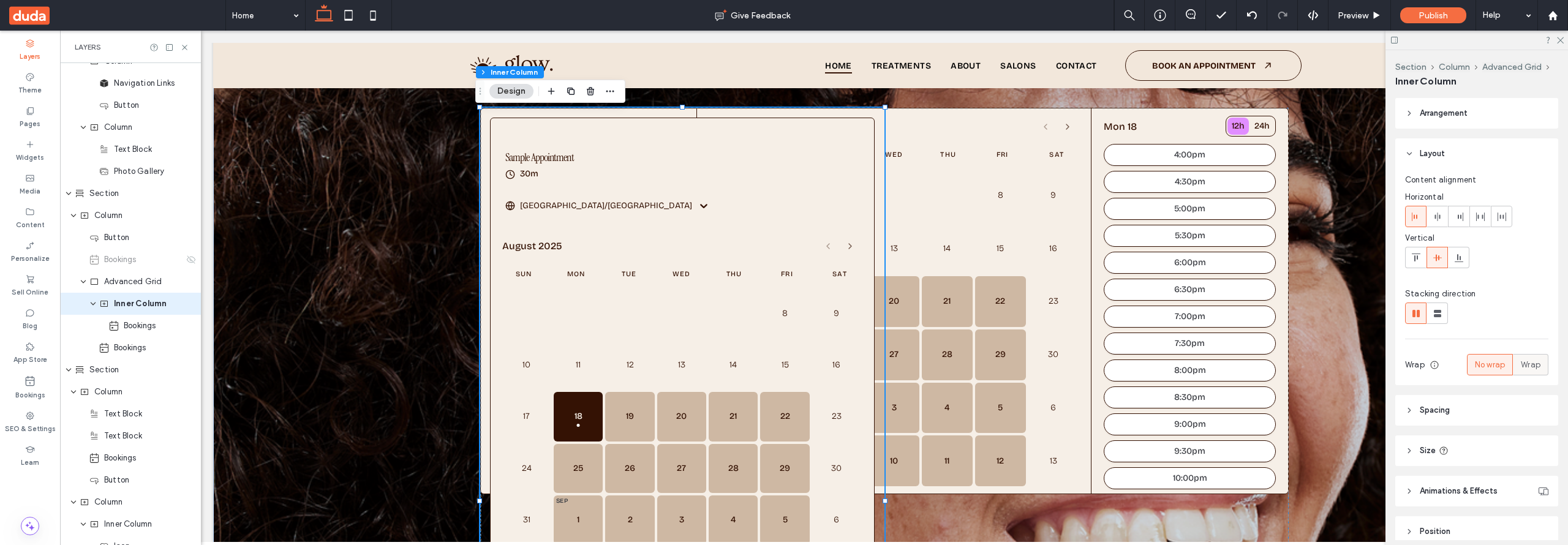
click at [1521, 370] on span "Wrap" at bounding box center [1530, 365] width 19 height 13
click at [1510, 405] on icon at bounding box center [1517, 399] width 13 height 13
click at [1532, 405] on use at bounding box center [1538, 399] width 13 height 12
click at [1489, 405] on icon at bounding box center [1495, 399] width 13 height 13
click at [1463, 409] on div at bounding box center [1473, 398] width 20 height 20
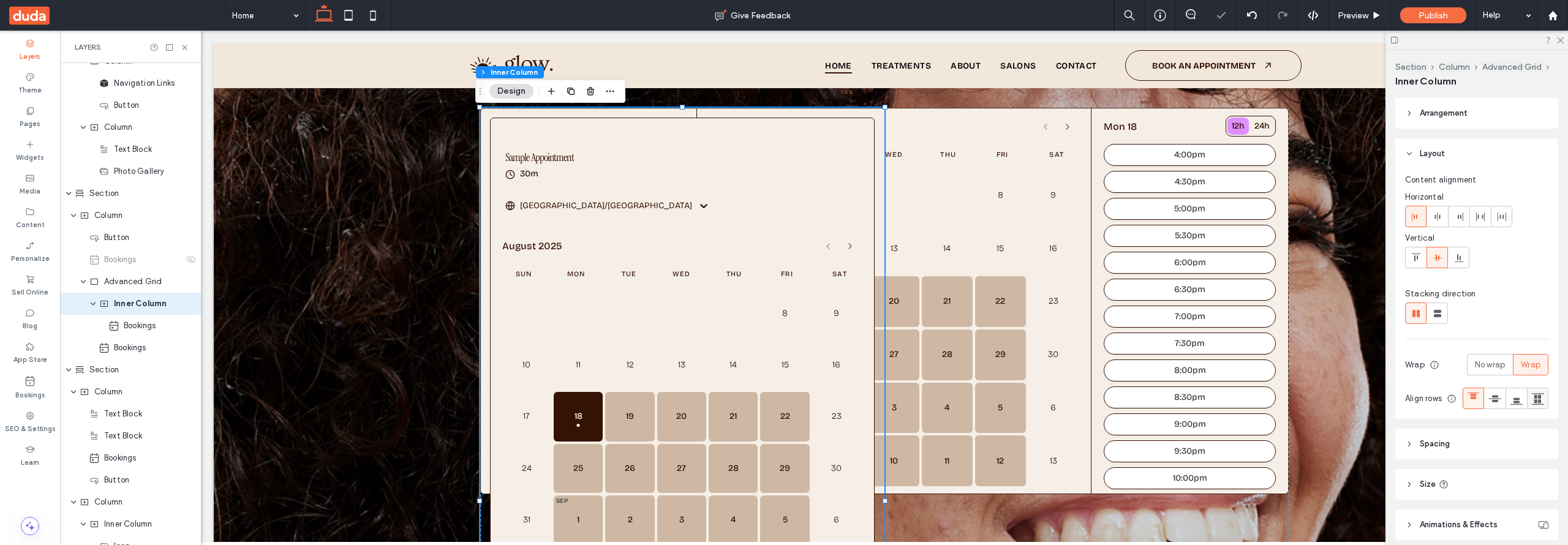
click at [1532, 405] on icon at bounding box center [1538, 399] width 13 height 13
click at [1486, 363] on span "No wrap" at bounding box center [1490, 365] width 30 height 13
click at [1437, 318] on icon at bounding box center [1437, 314] width 13 height 13
type input "**"
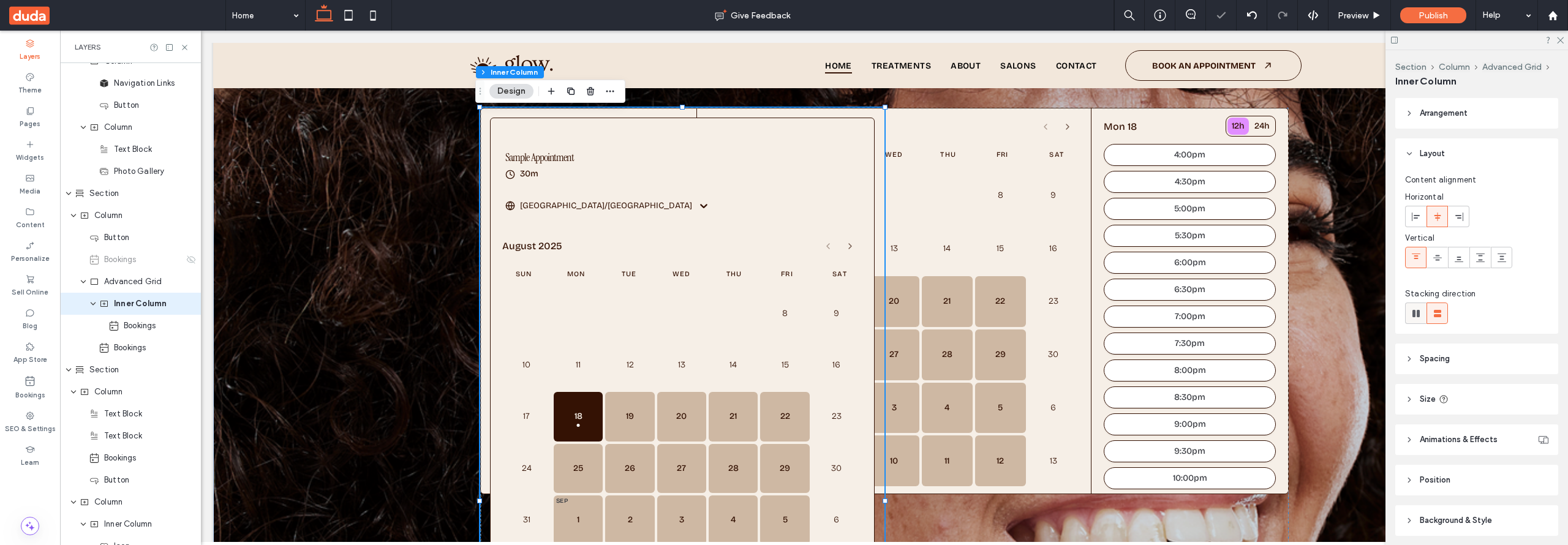
click at [1418, 314] on use at bounding box center [1416, 314] width 8 height 8
type input "*"
click at [1485, 217] on div at bounding box center [1480, 217] width 20 height 20
click at [1501, 215] on icon at bounding box center [1502, 217] width 10 height 10
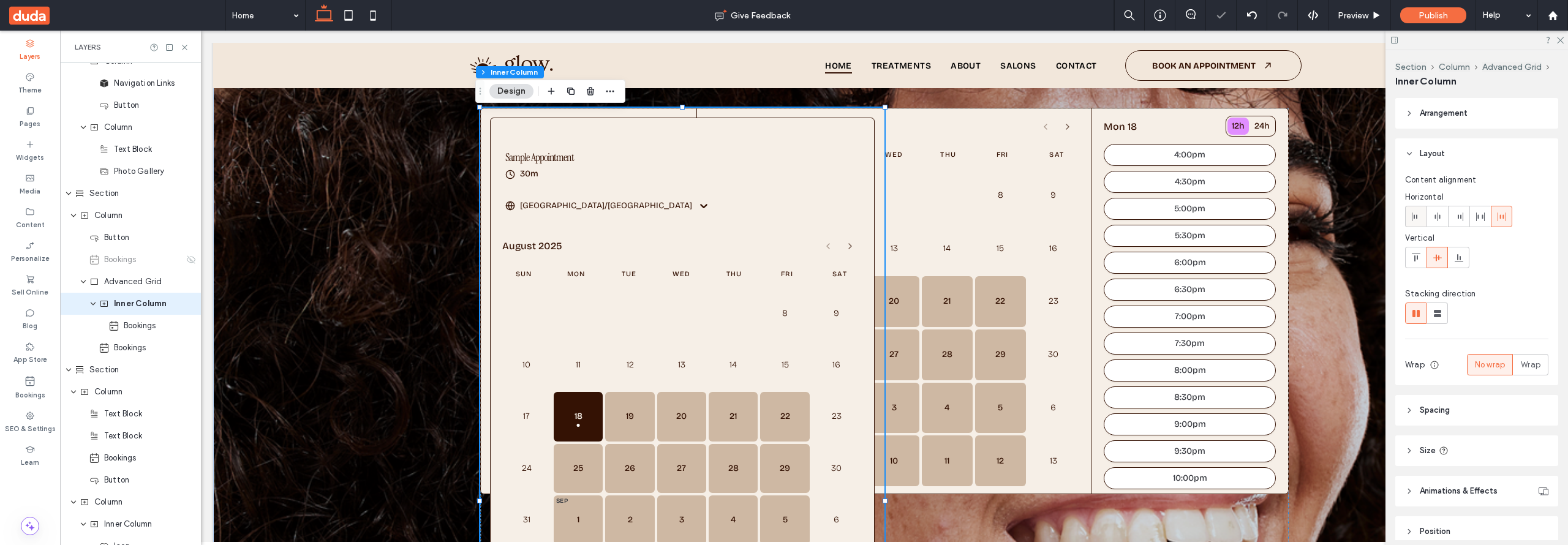
click at [1410, 214] on div at bounding box center [1415, 217] width 20 height 20
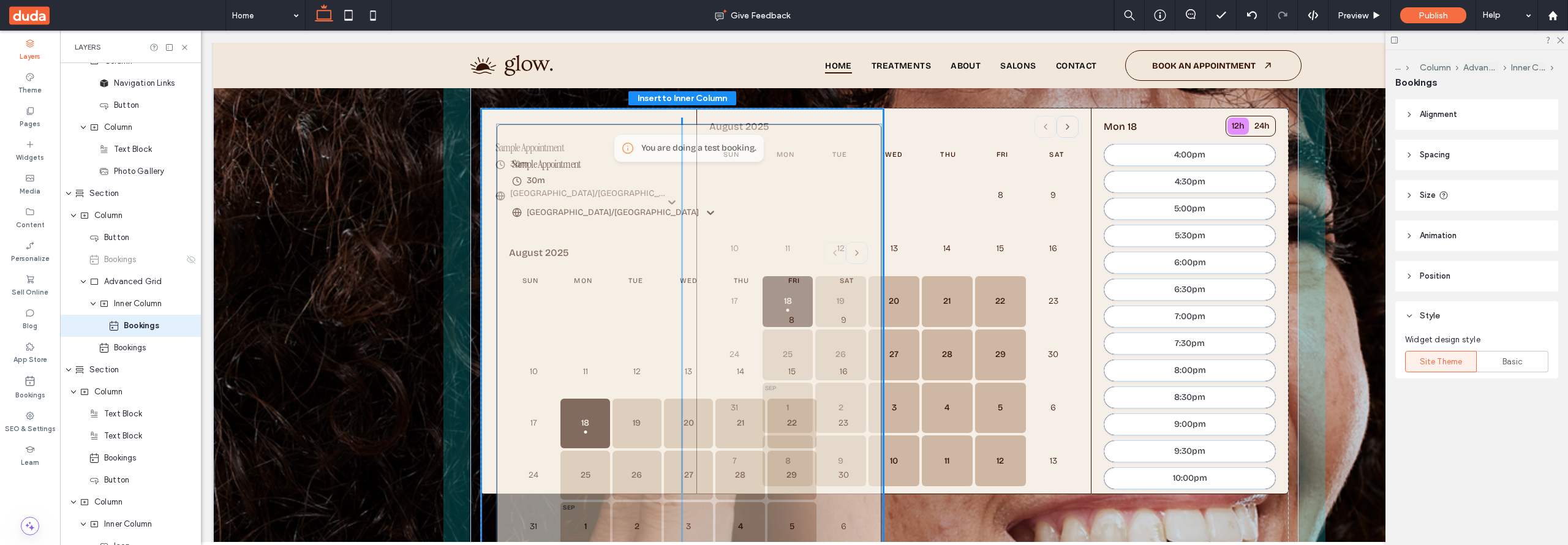
scroll to position [321, 0]
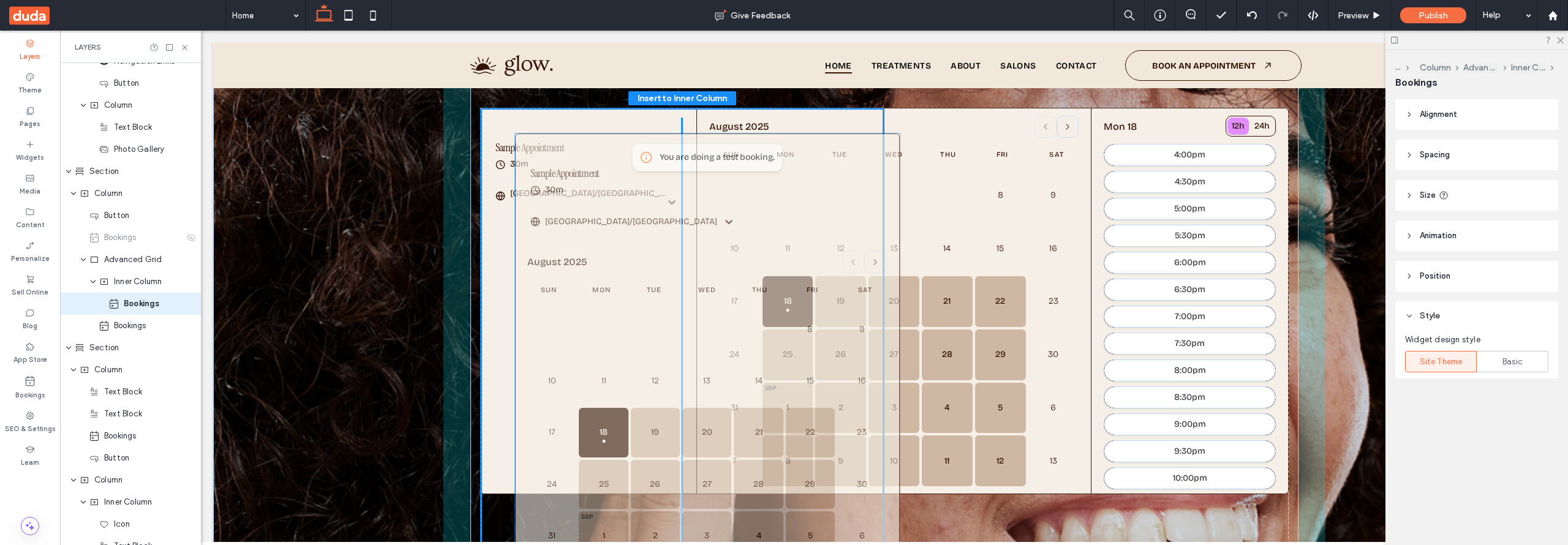
drag, startPoint x: 517, startPoint y: 126, endPoint x: 547, endPoint y: 144, distance: 35.0
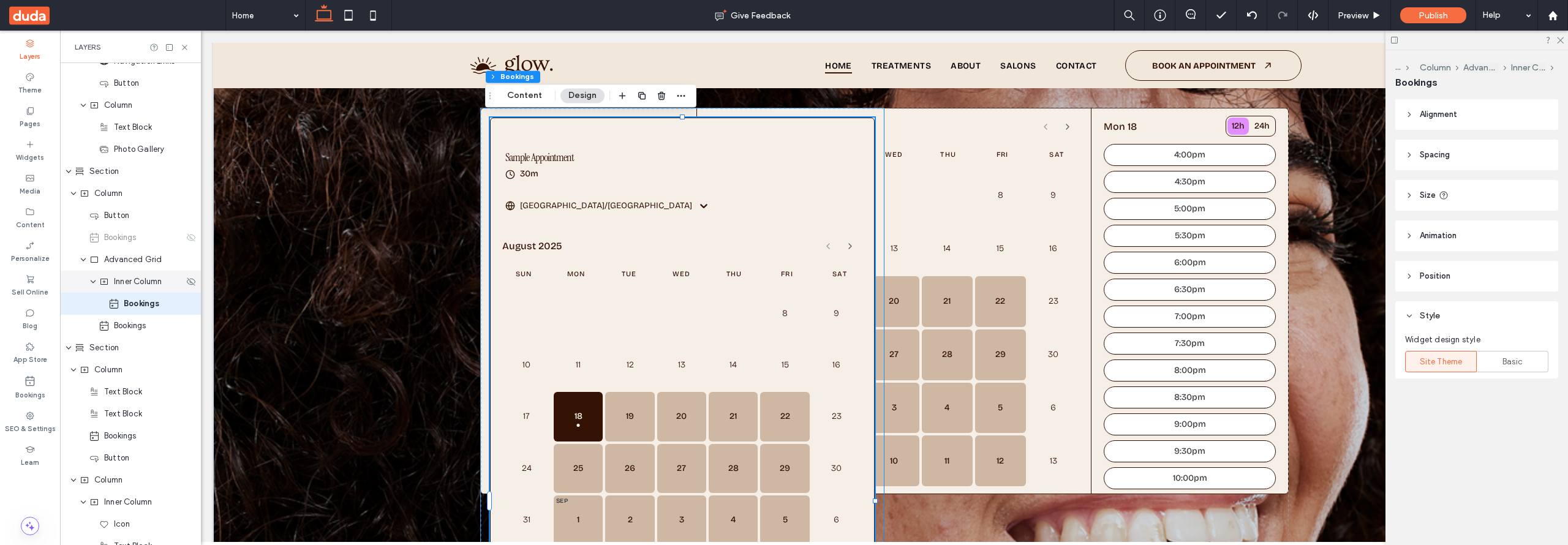
click at [149, 285] on span "Inner Column" at bounding box center [138, 282] width 48 height 13
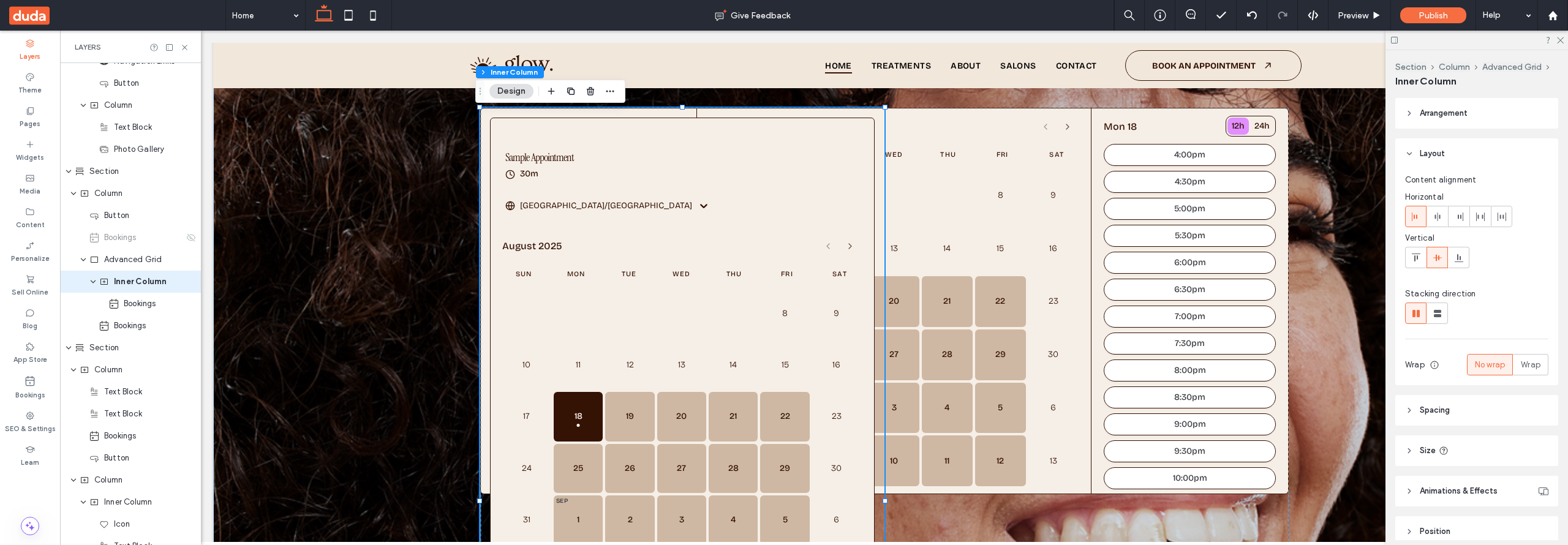
scroll to position [299, 0]
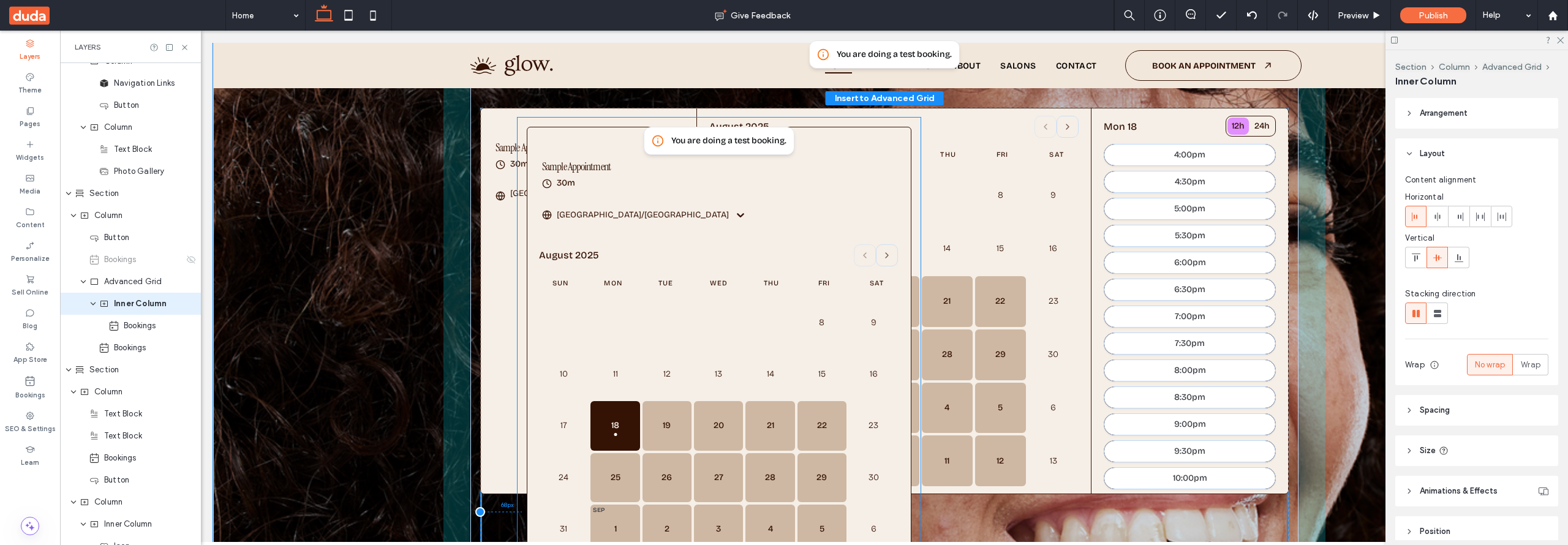
drag, startPoint x: 484, startPoint y: 112, endPoint x: 526, endPoint y: 123, distance: 43.4
type input "***"
type input "*****"
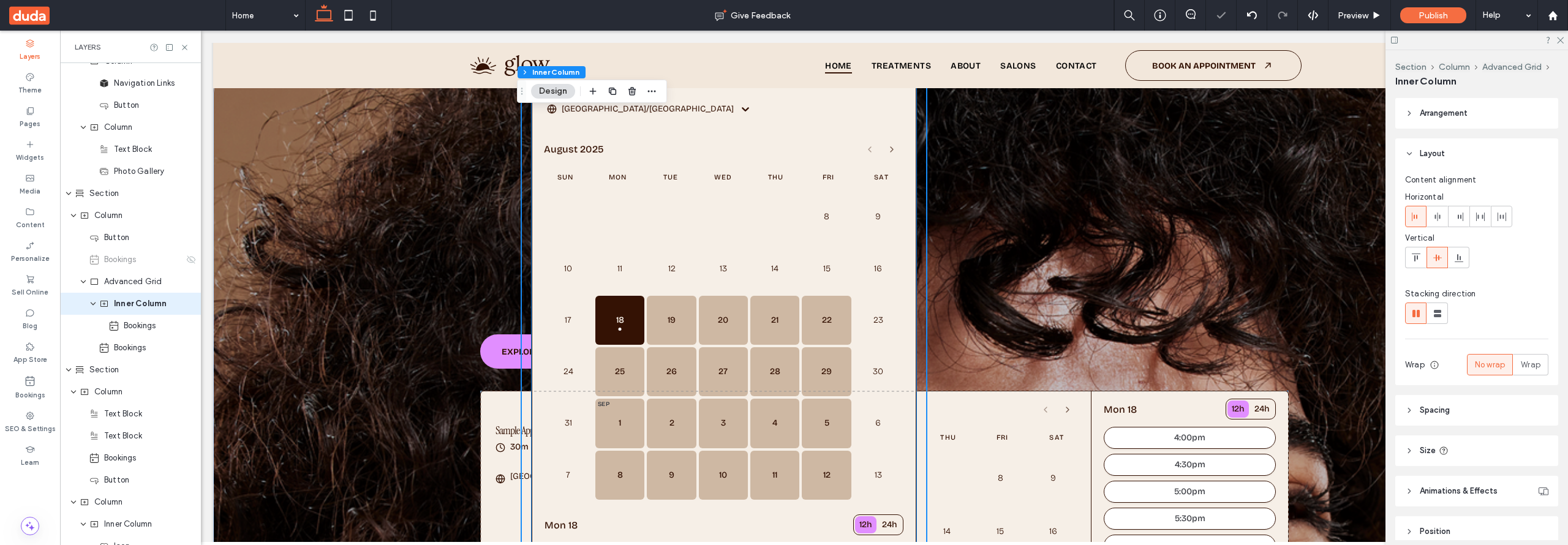
scroll to position [0, 0]
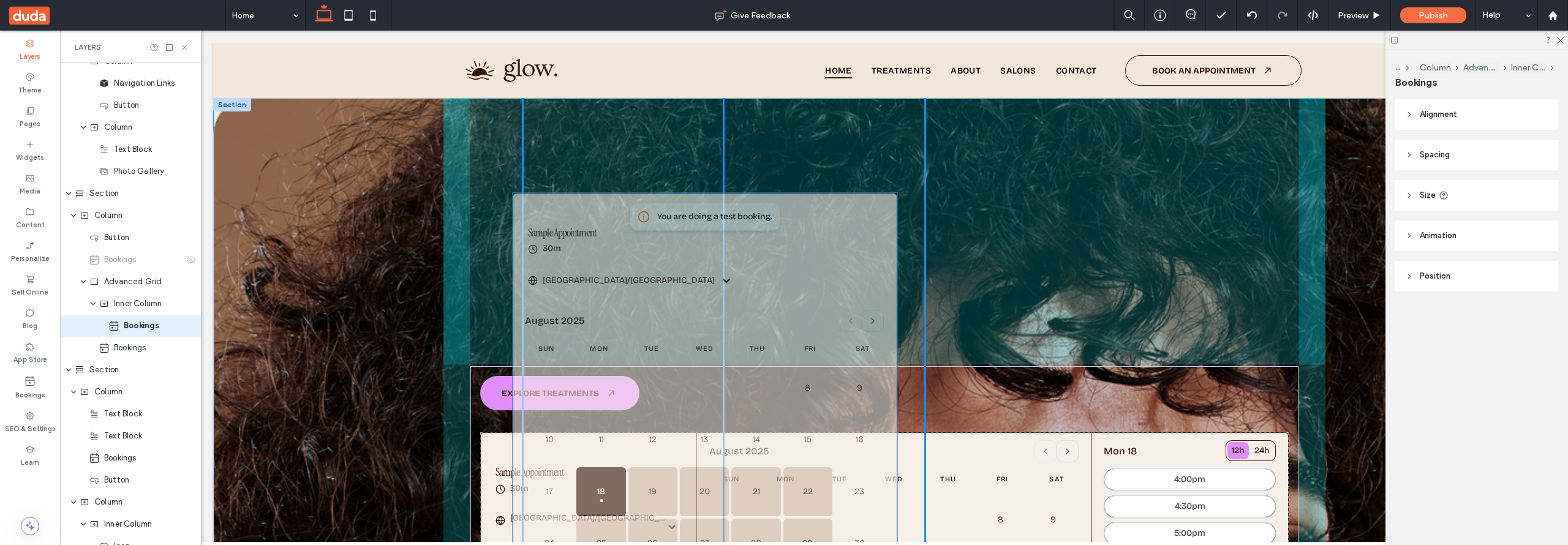
scroll to position [321, 0]
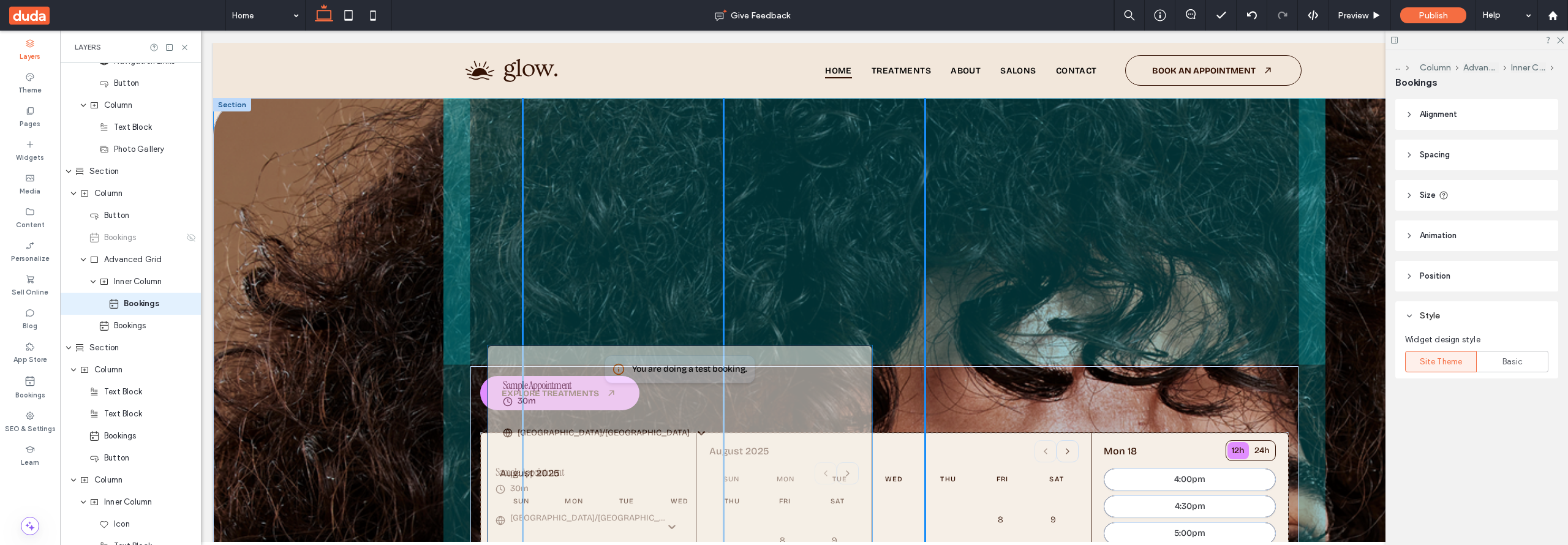
drag, startPoint x: 814, startPoint y: 144, endPoint x: 775, endPoint y: 436, distance: 294.6
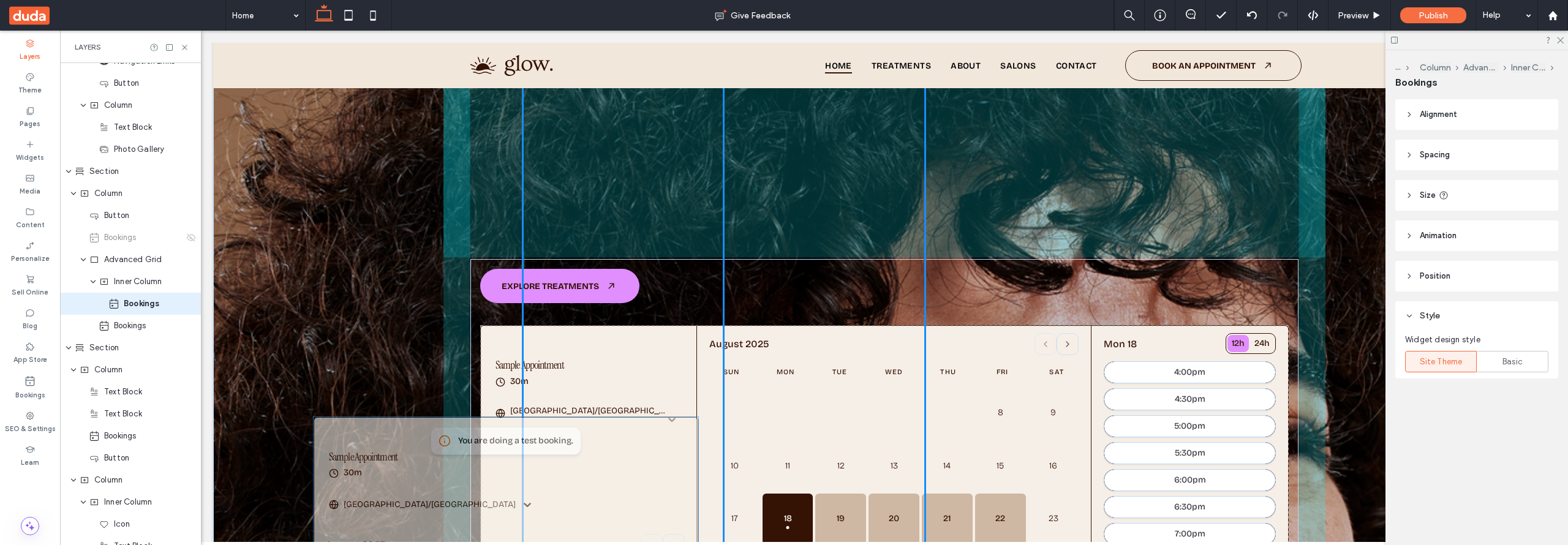
scroll to position [137, 0]
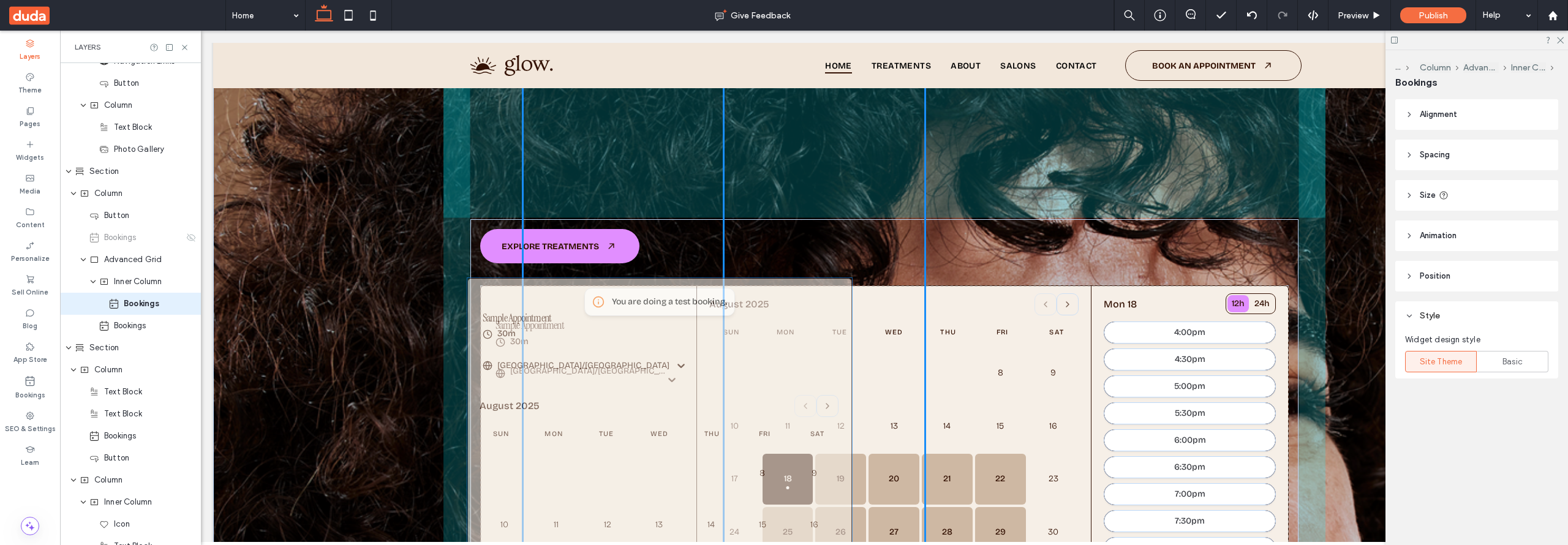
drag, startPoint x: 851, startPoint y: 154, endPoint x: 799, endPoint y: 373, distance: 225.1
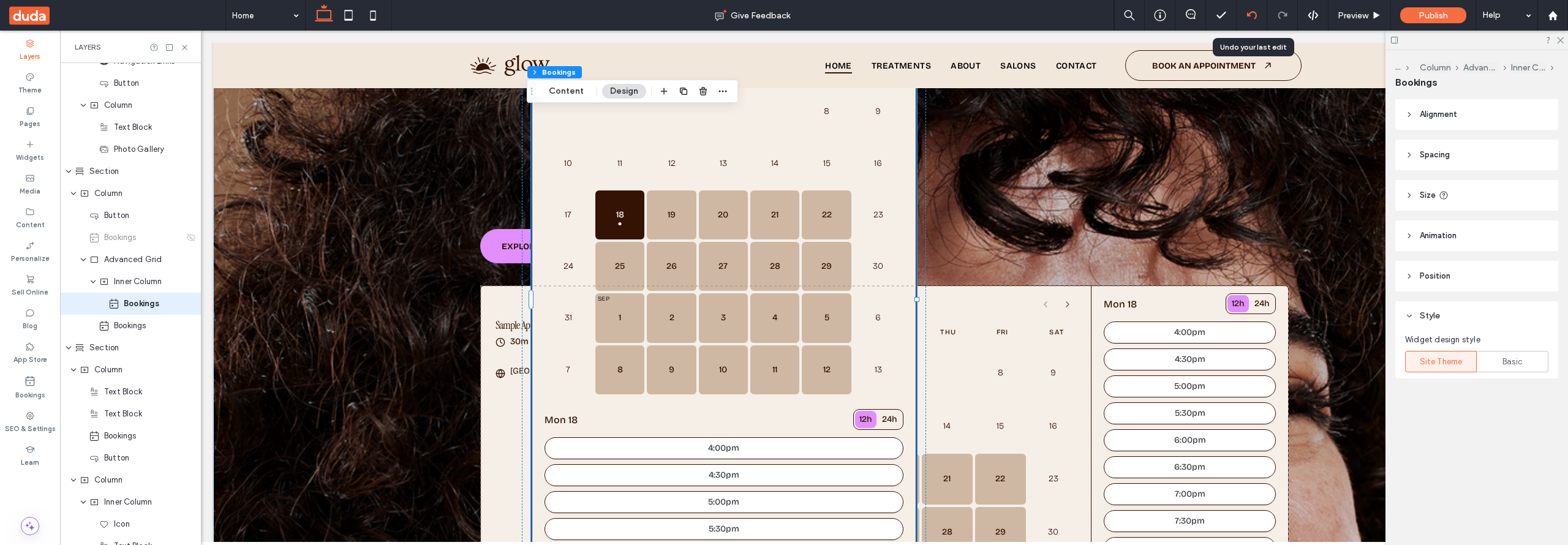
click at [1248, 17] on icon at bounding box center [1252, 16] width 10 height 10
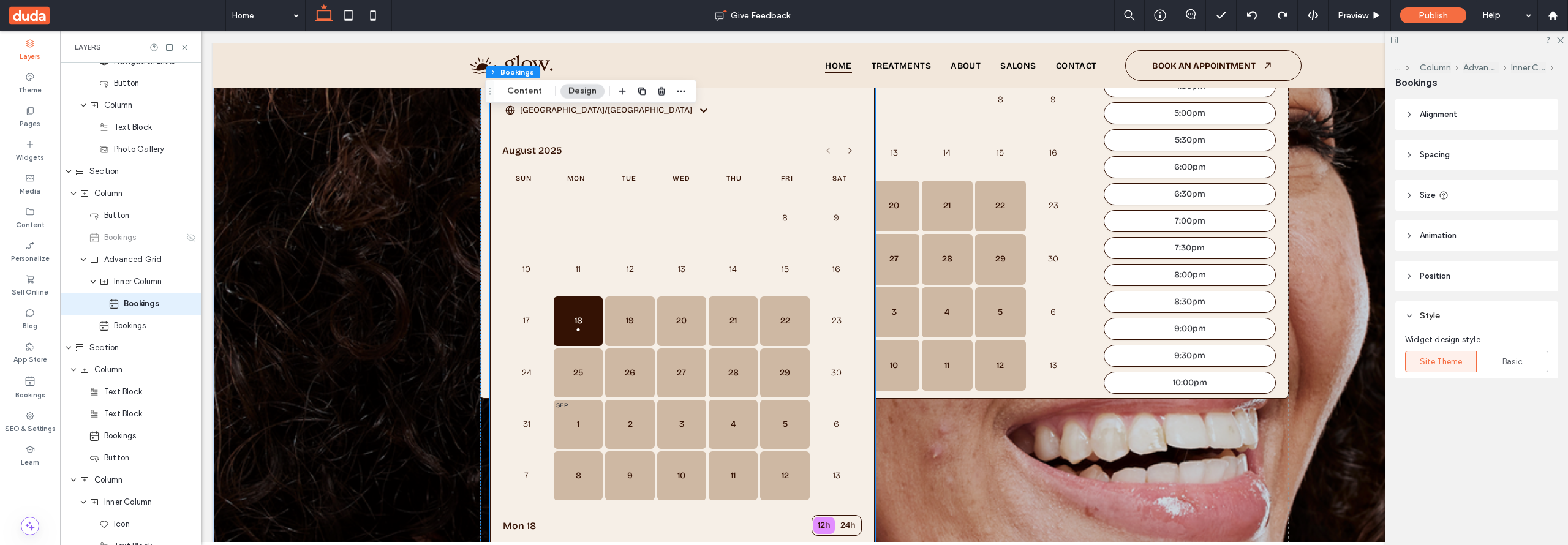
scroll to position [421, 0]
click at [130, 261] on span "Advanced Grid" at bounding box center [133, 260] width 58 height 13
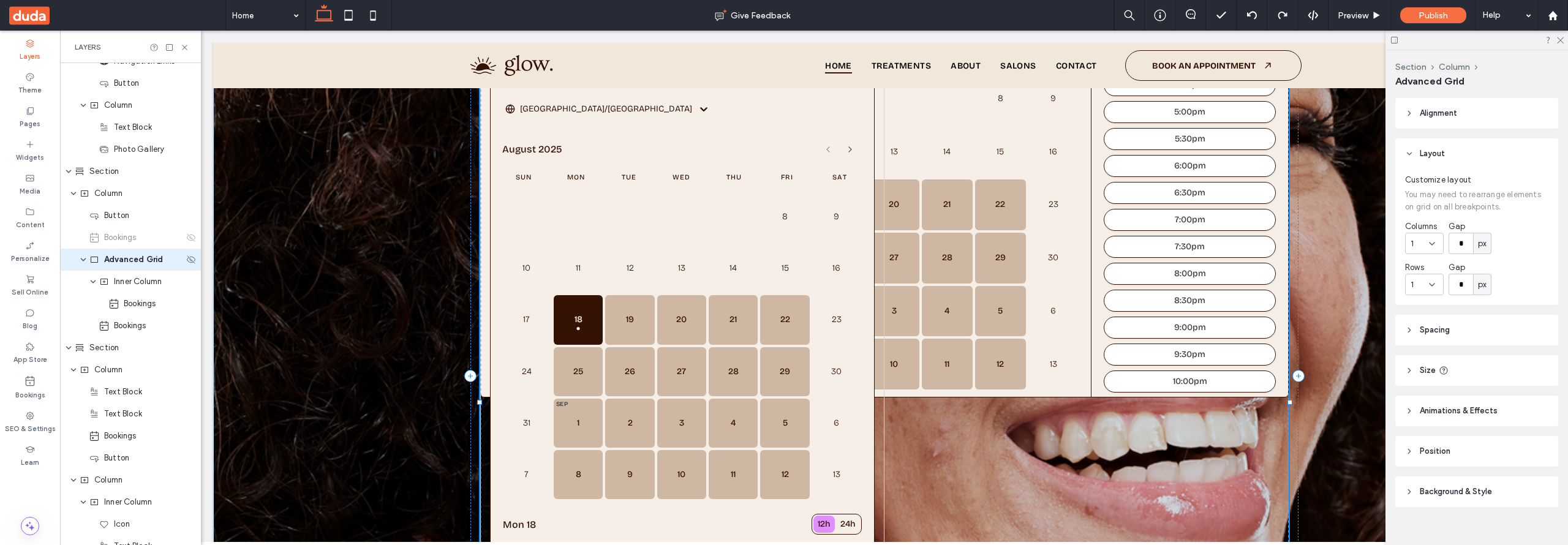
scroll to position [278, 0]
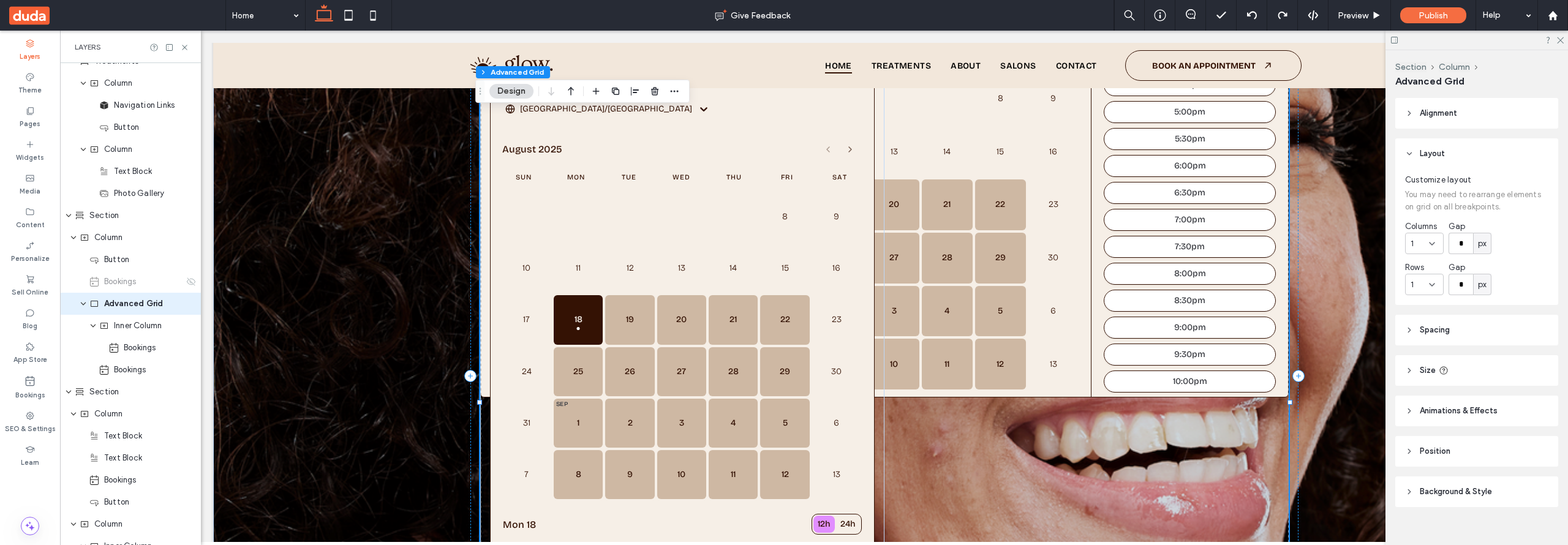
click at [1408, 114] on use at bounding box center [1409, 114] width 3 height 4
click at [1408, 114] on use at bounding box center [1409, 113] width 4 height 3
click at [1414, 333] on header "Spacing" at bounding box center [1476, 330] width 163 height 31
click at [1412, 369] on icon at bounding box center [1409, 370] width 9 height 9
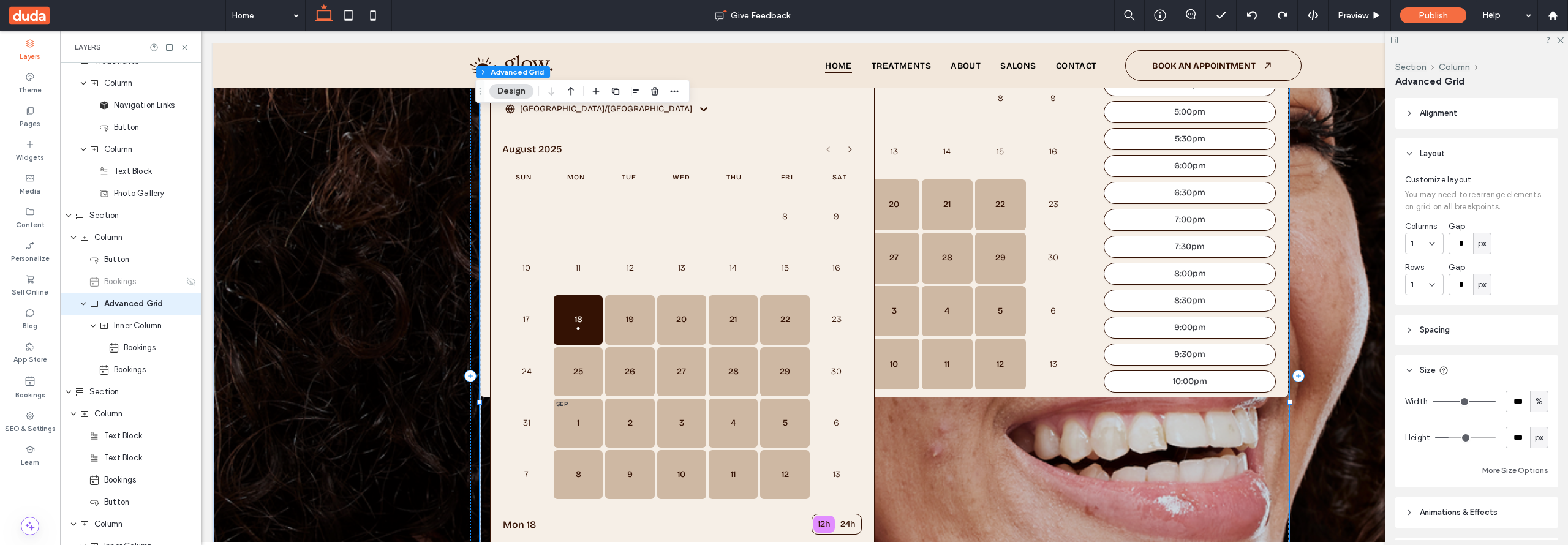
click at [1412, 369] on icon at bounding box center [1409, 370] width 9 height 9
click at [1410, 407] on icon at bounding box center [1409, 411] width 9 height 9
click at [1408, 447] on icon at bounding box center [1409, 451] width 9 height 9
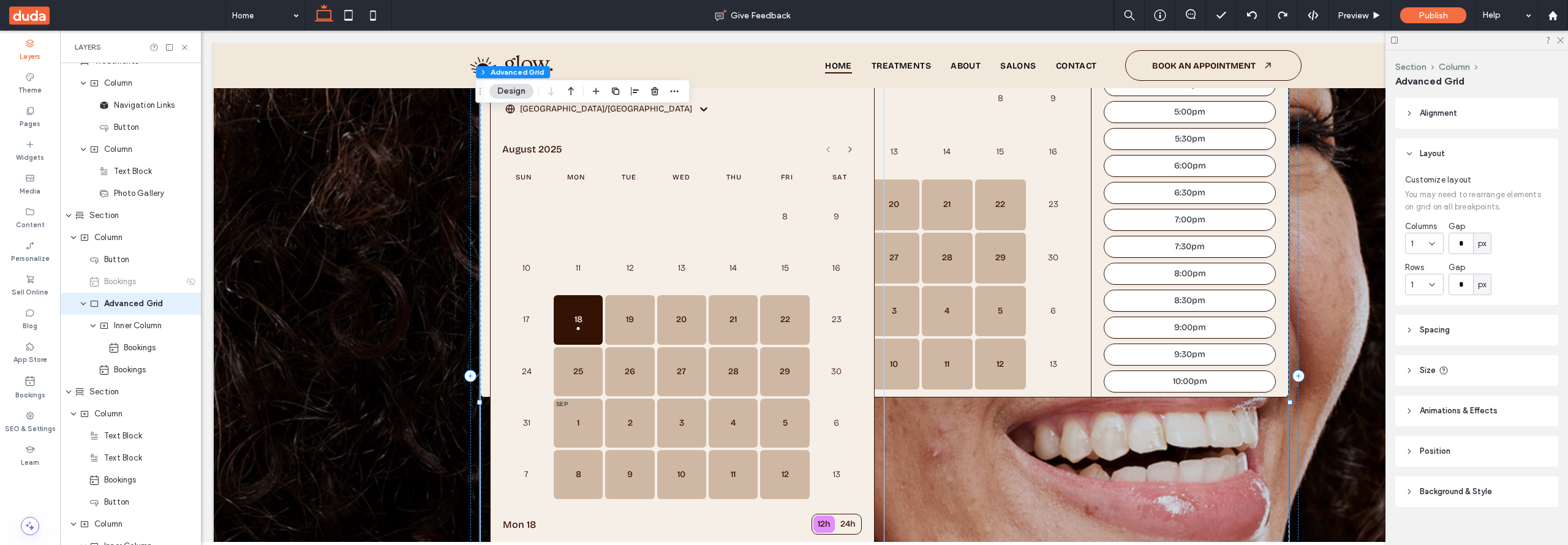
click at [1412, 369] on icon at bounding box center [1409, 370] width 9 height 9
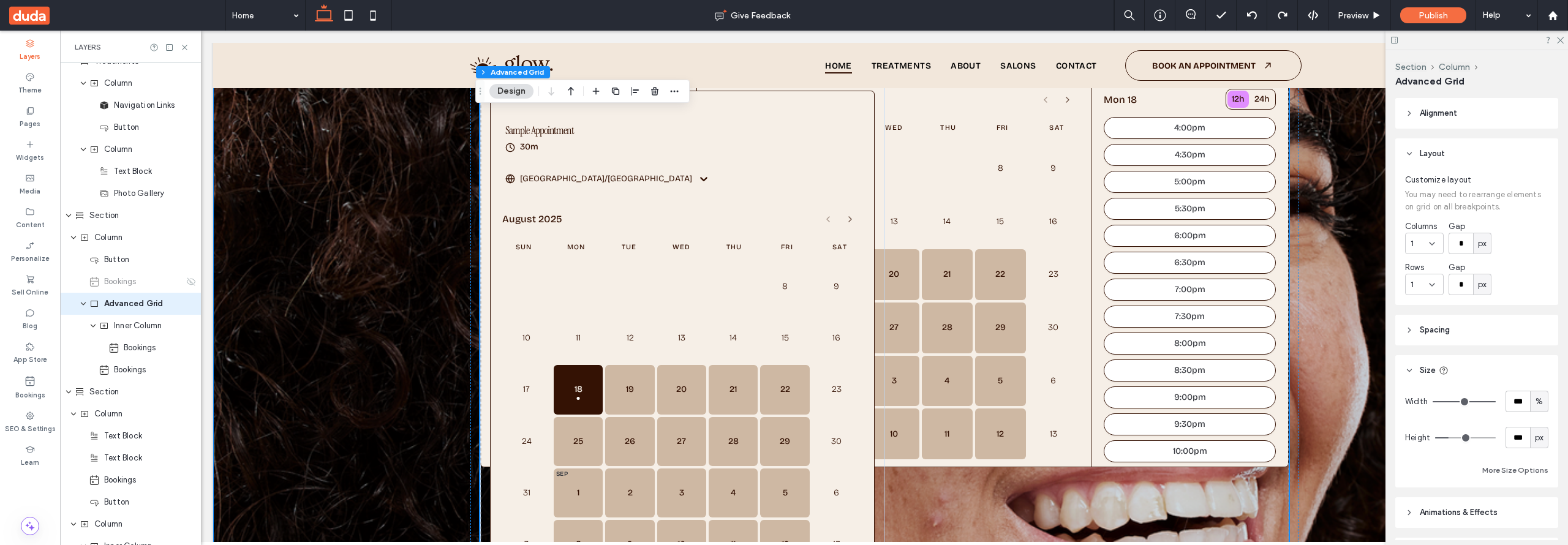
scroll to position [360, 0]
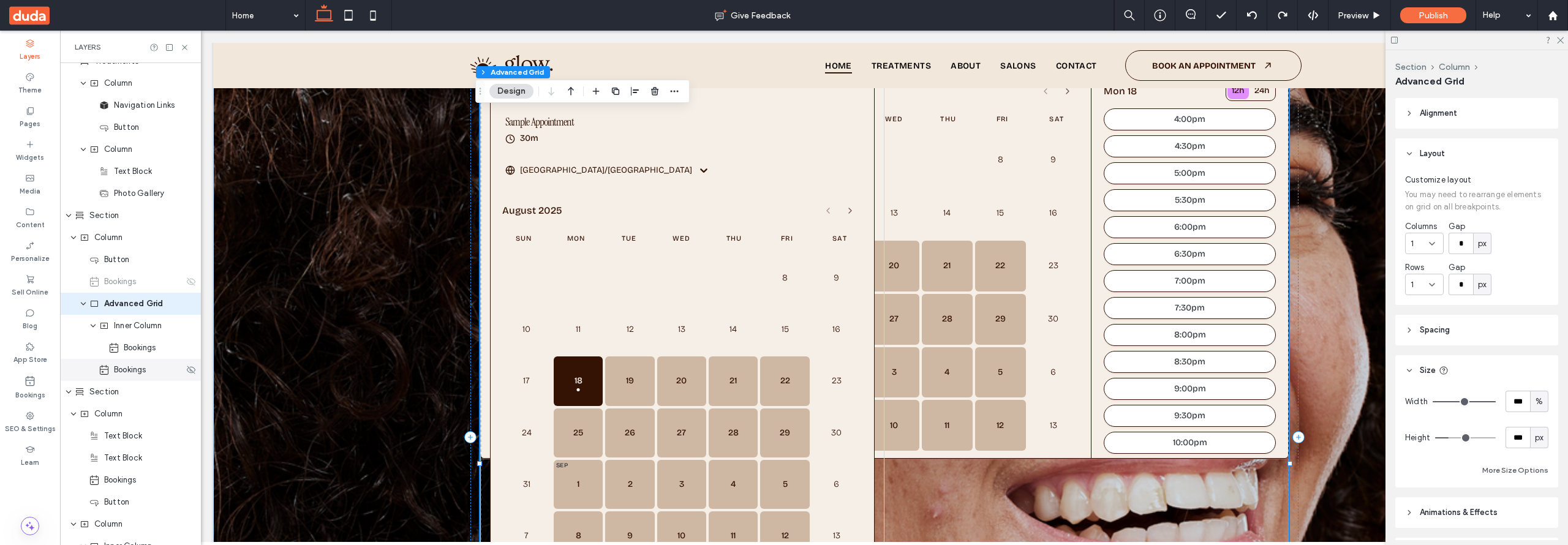
click at [145, 370] on span "Bookings" at bounding box center [130, 370] width 33 height 13
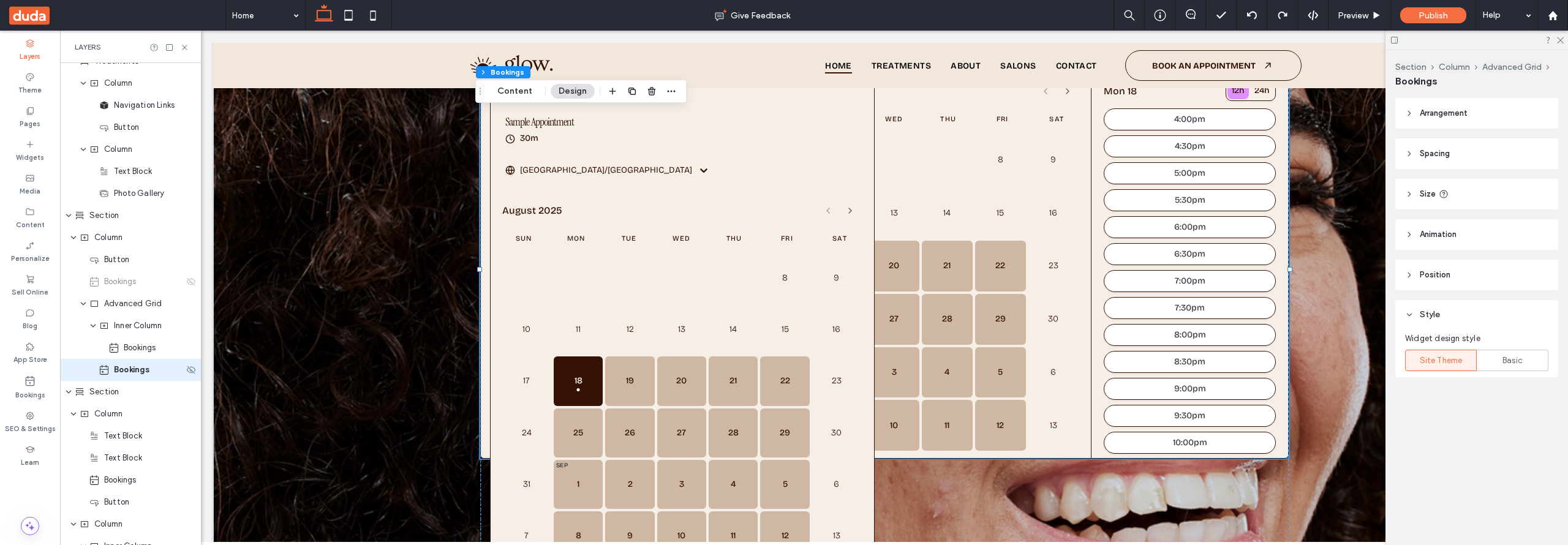
scroll to position [343, 0]
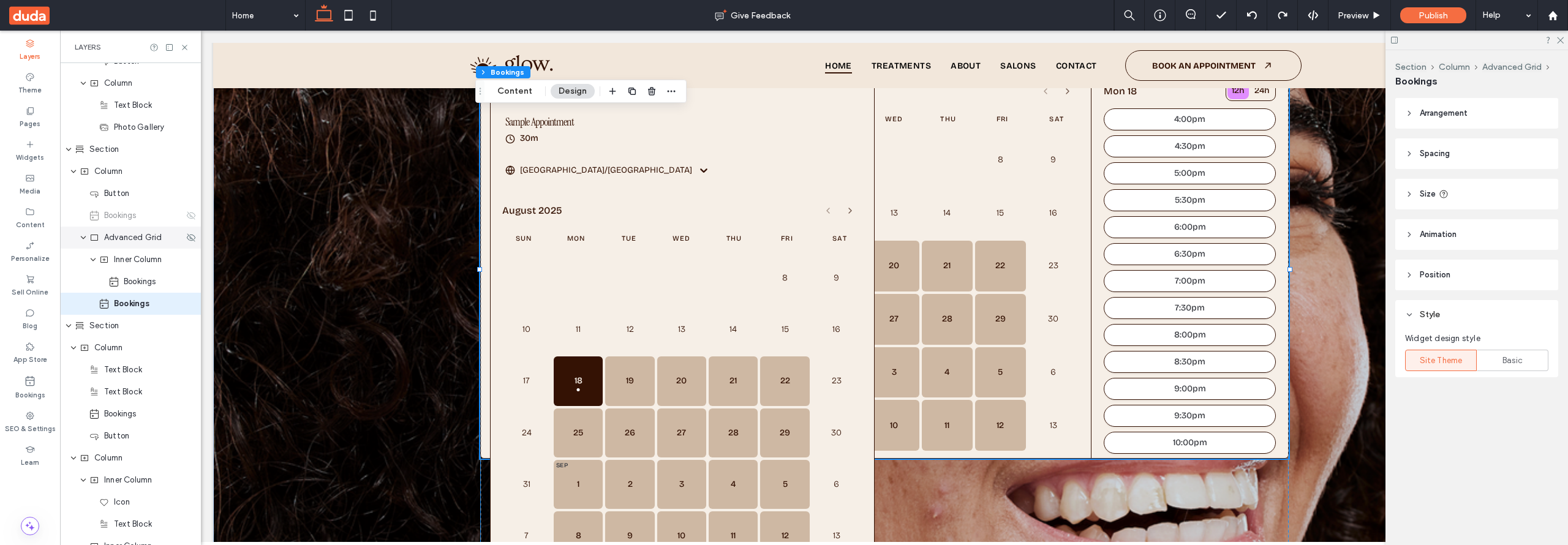
click at [141, 239] on span "Advanced Grid" at bounding box center [133, 238] width 58 height 13
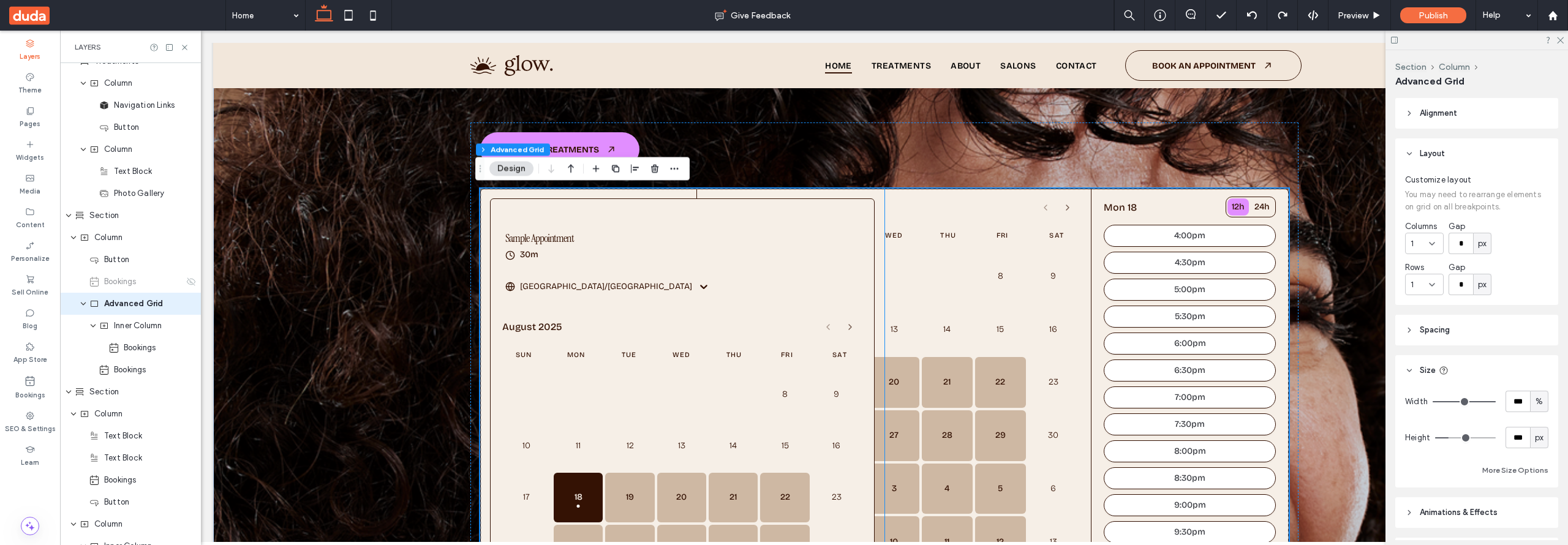
scroll to position [238, 0]
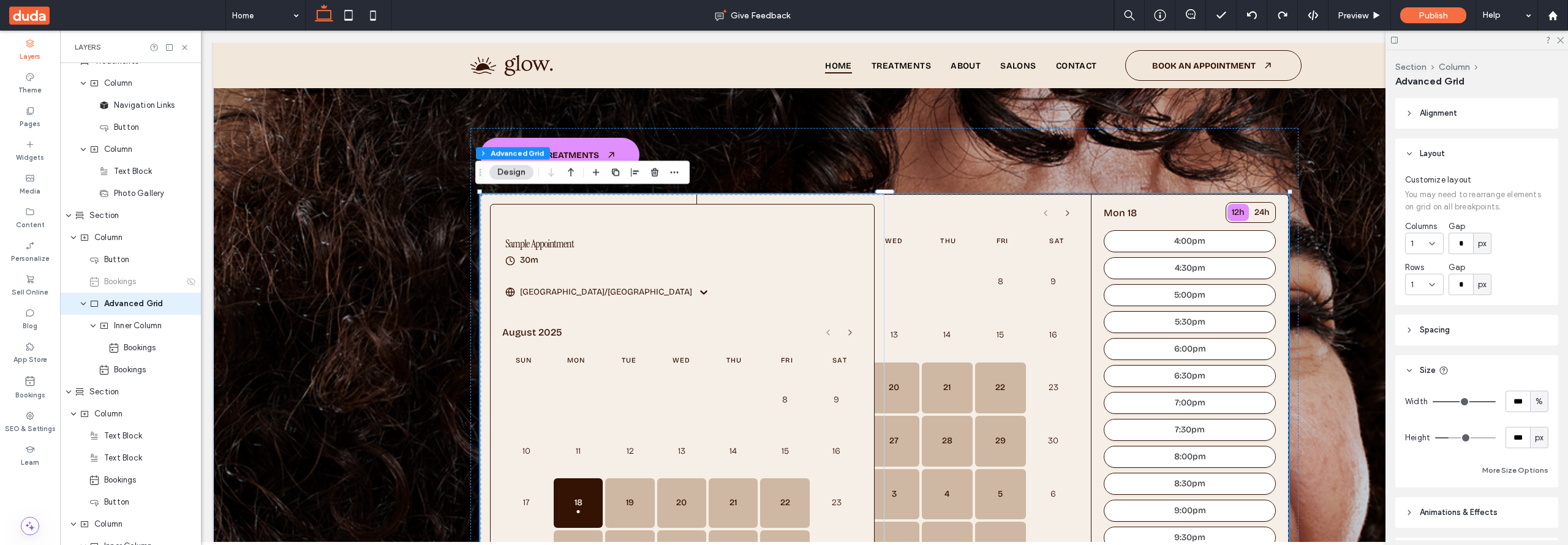
click at [1434, 246] on icon at bounding box center [1432, 244] width 10 height 10
click at [1420, 281] on div "2" at bounding box center [1424, 286] width 37 height 21
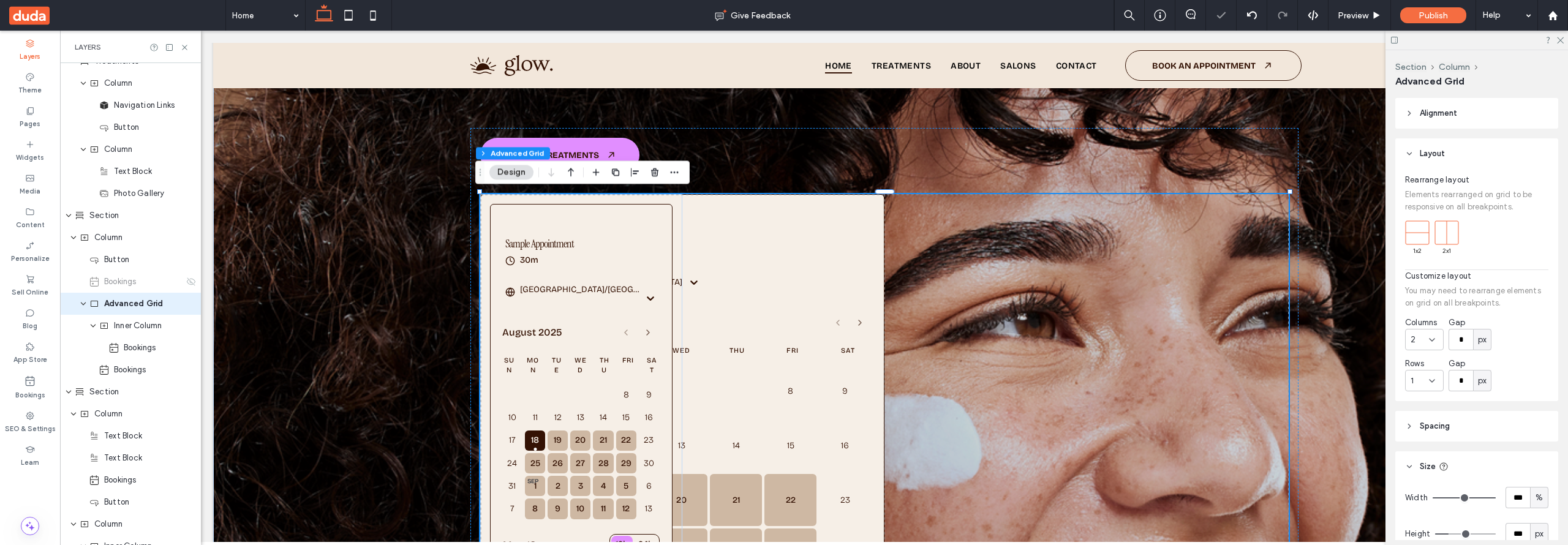
click at [1422, 235] on rect at bounding box center [1417, 232] width 23 height 23
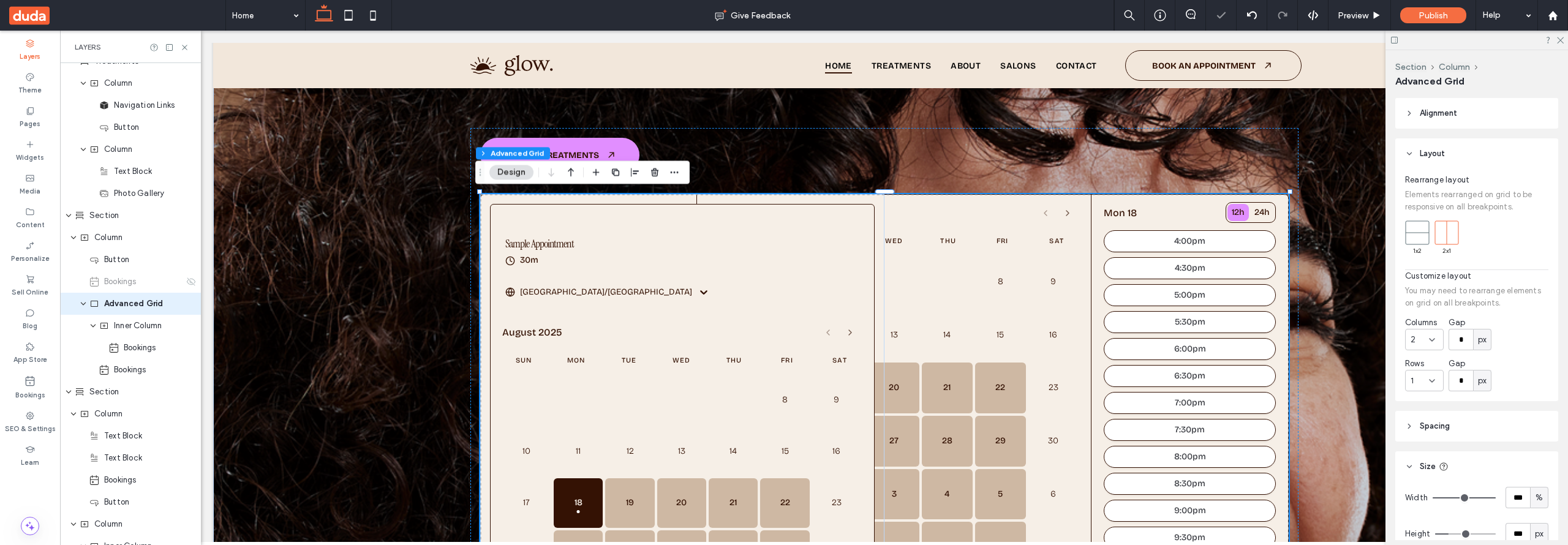
click at [1445, 235] on rect at bounding box center [1446, 232] width 23 height 23
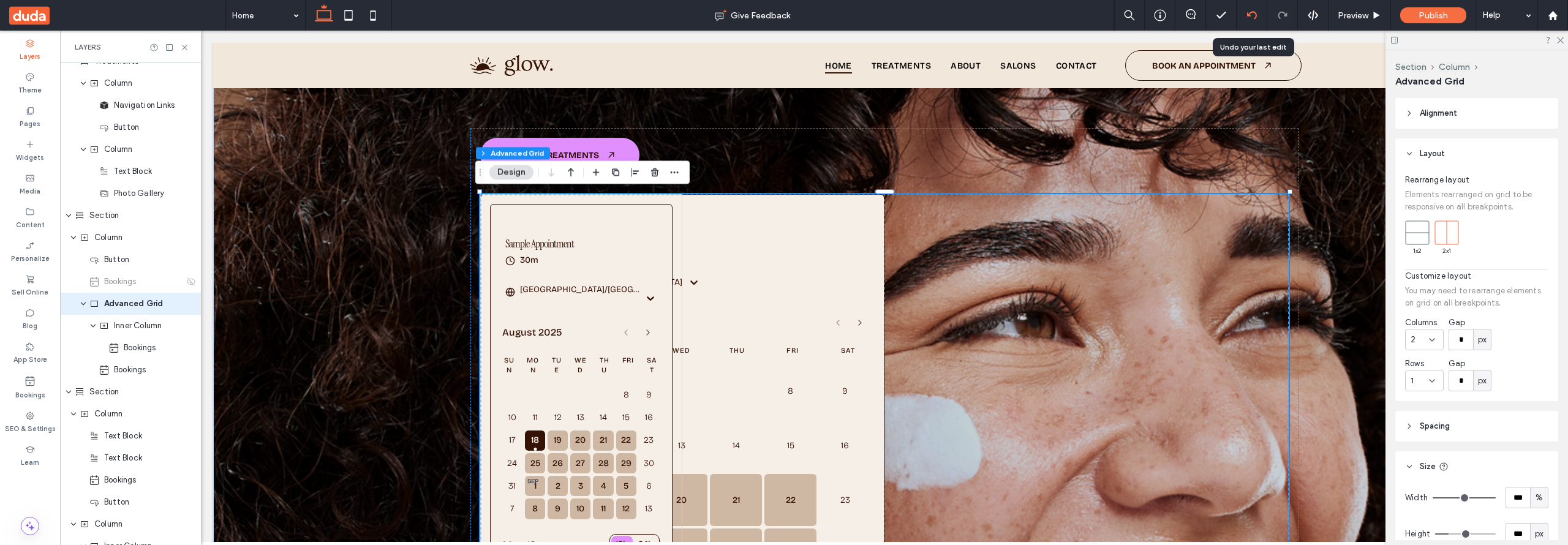
click at [1253, 15] on icon at bounding box center [1252, 16] width 10 height 10
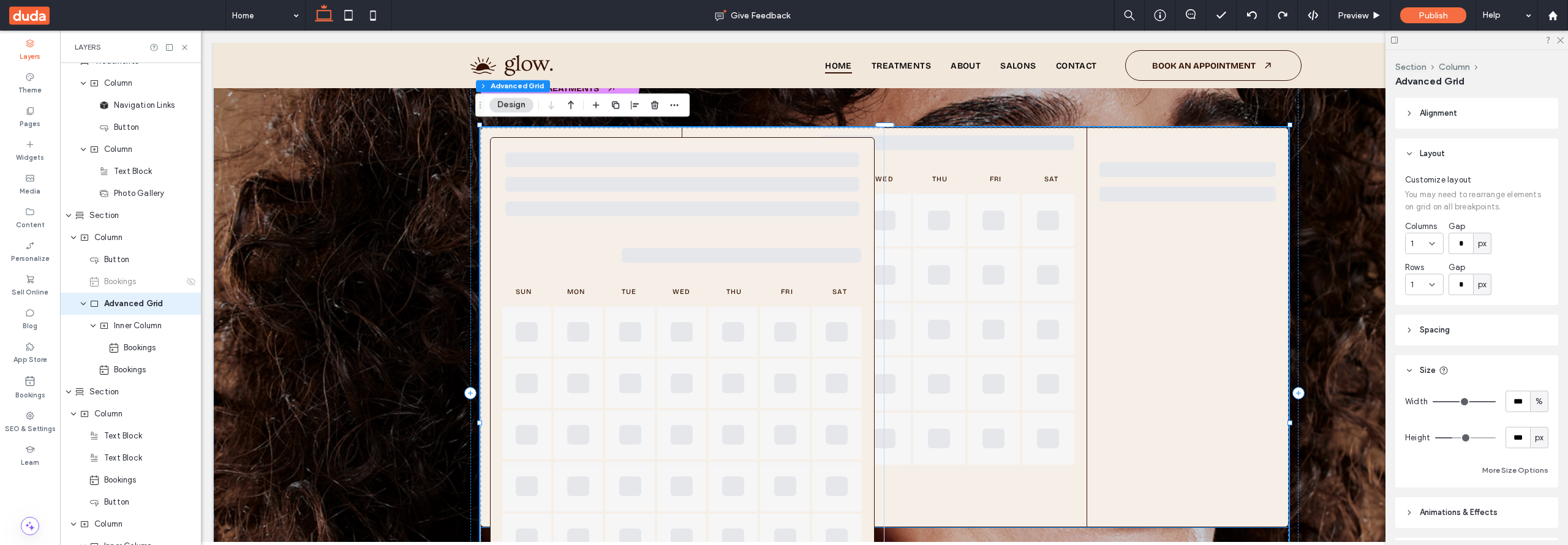
scroll to position [295, 0]
